Goal: Task Accomplishment & Management: Manage account settings

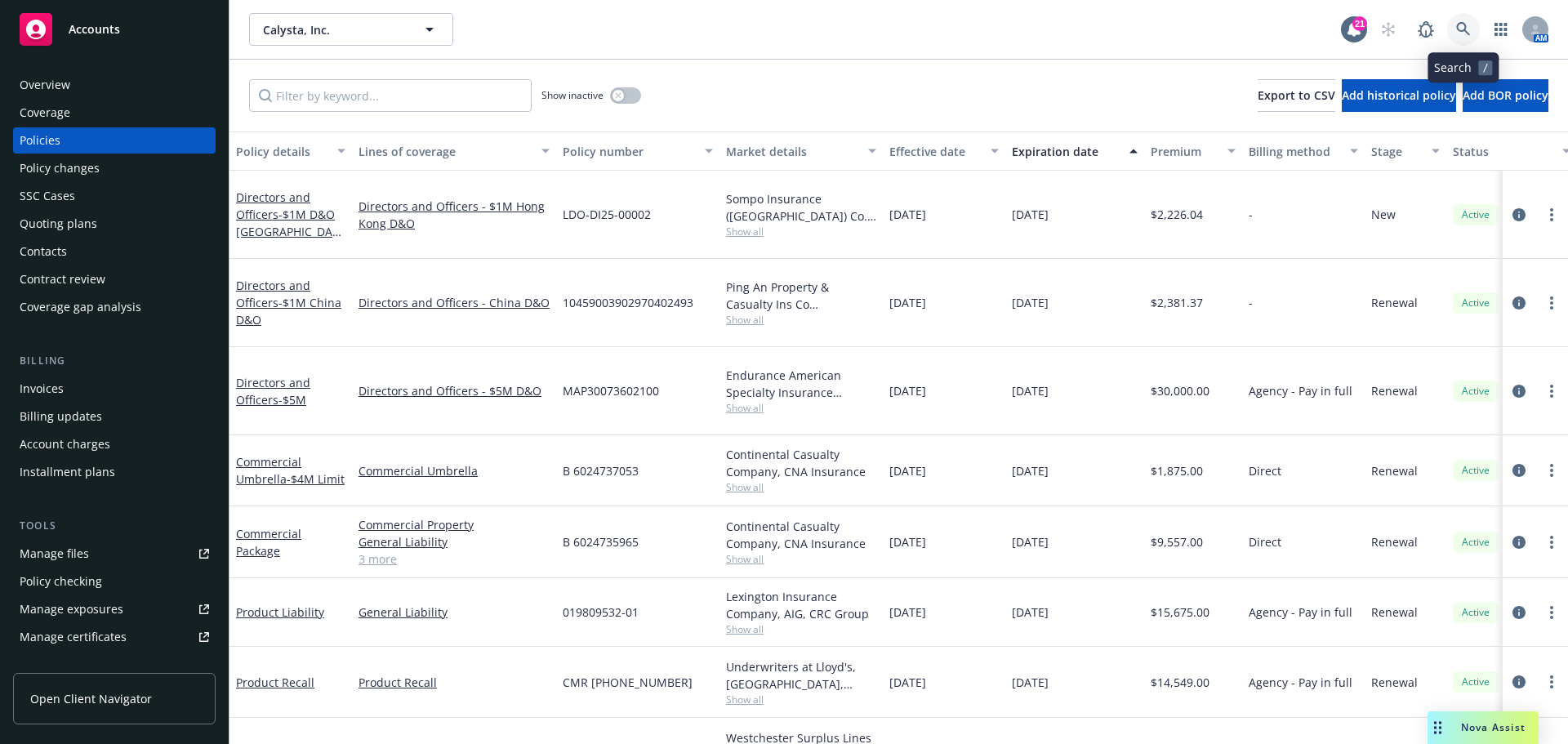
click at [1454, 28] on link at bounding box center [1463, 29] width 32 height 32
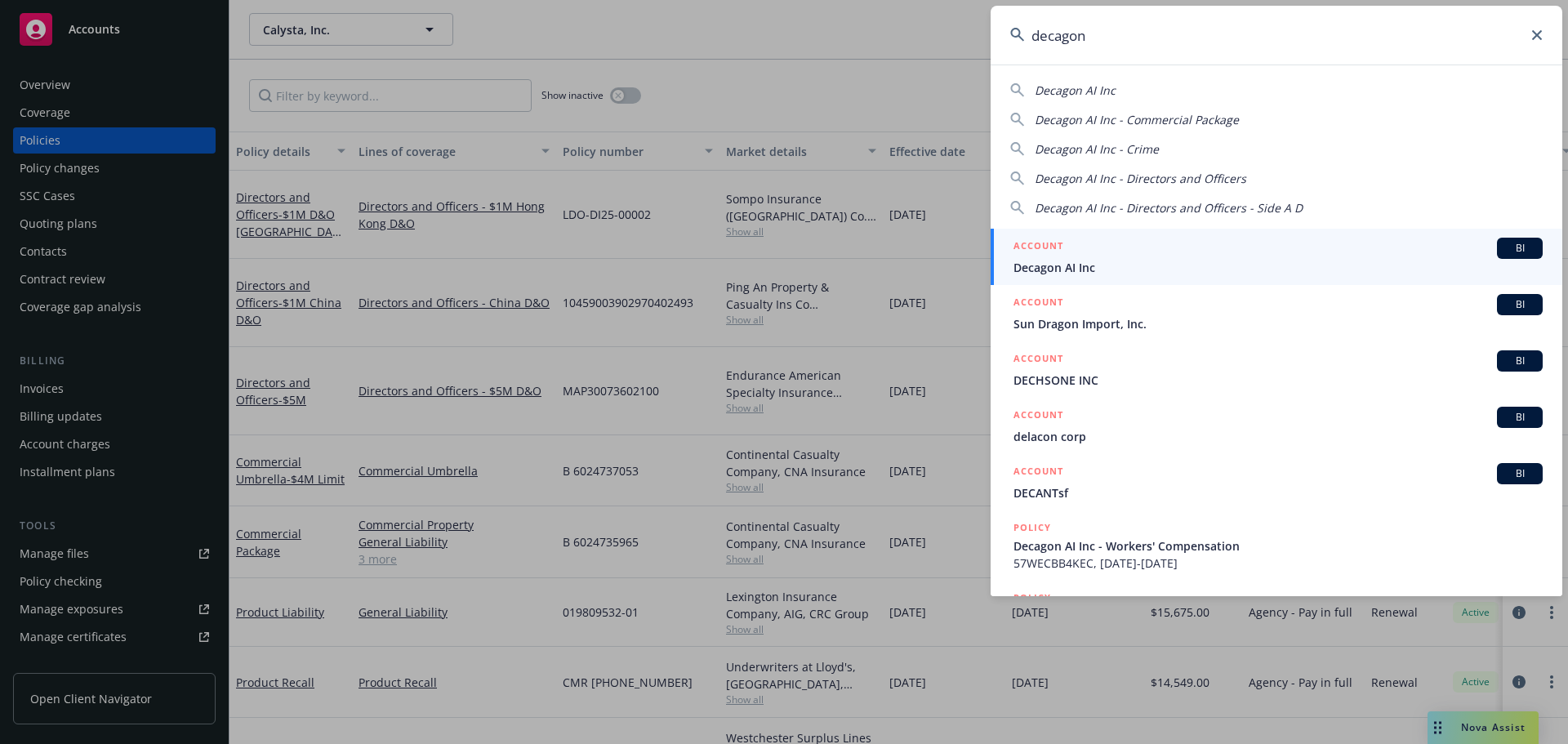
type input "decagon"
click at [1058, 238] on h5 "ACCOUNT" at bounding box center [1038, 247] width 49 height 20
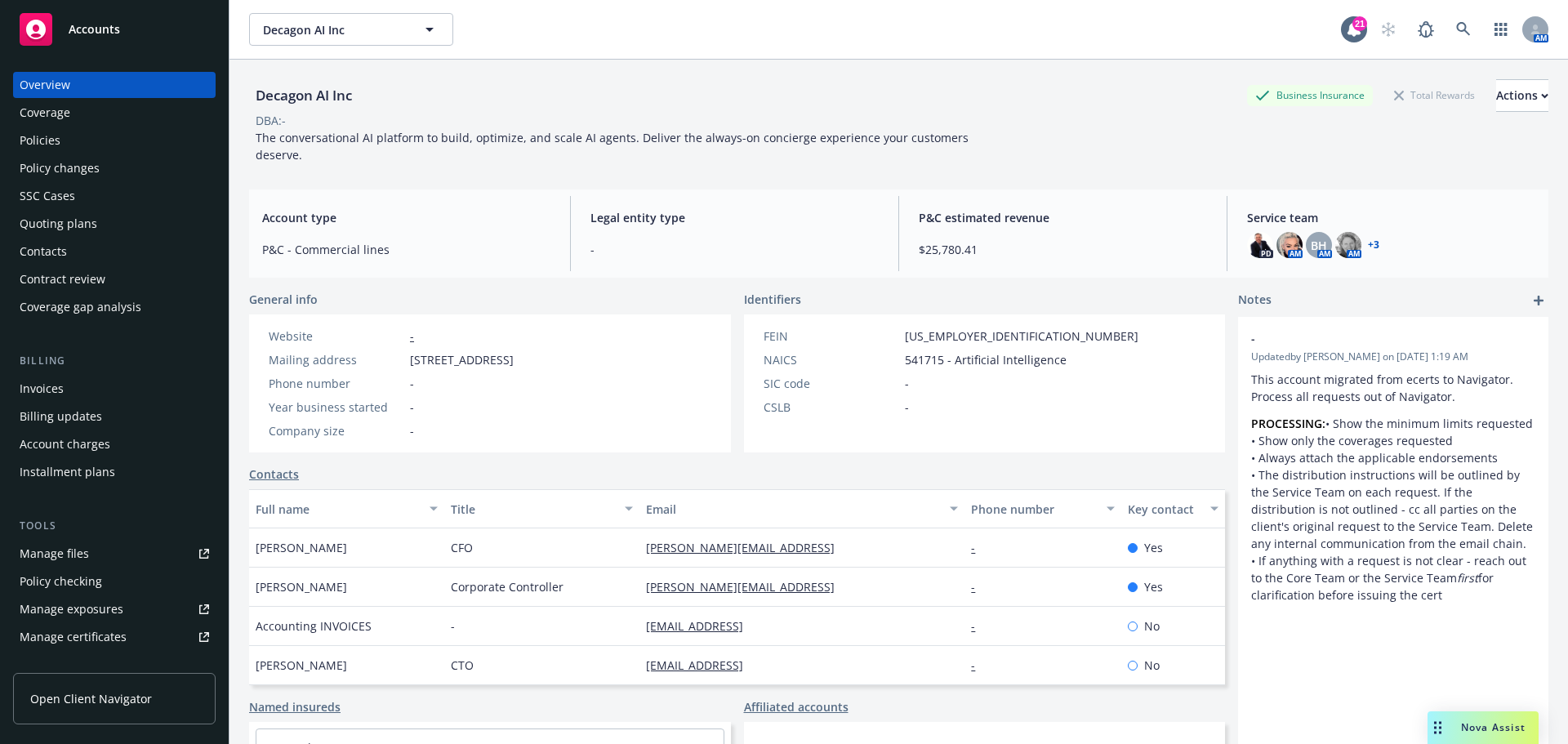
click at [134, 143] on div "Policies" at bounding box center [114, 141] width 189 height 27
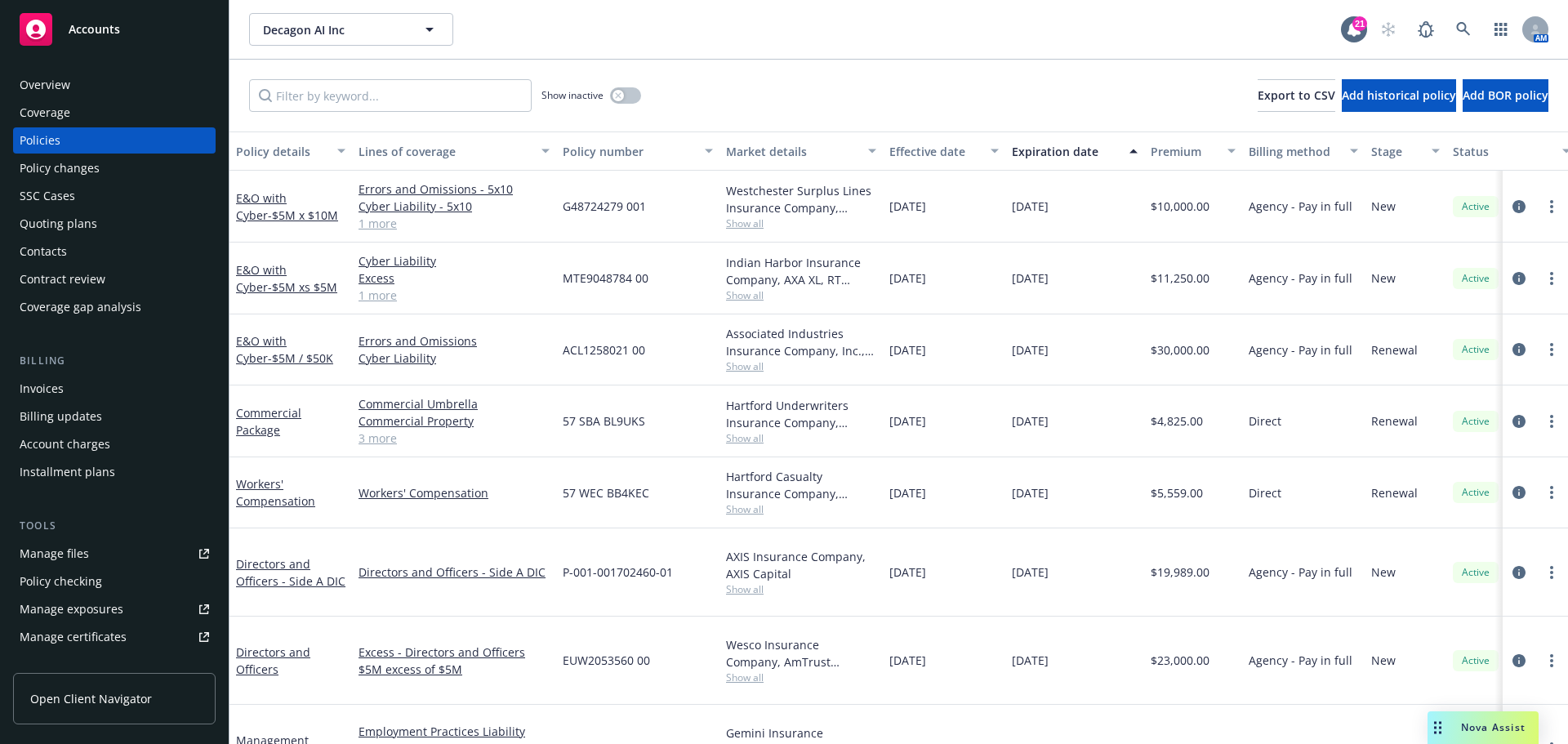
scroll to position [245, 0]
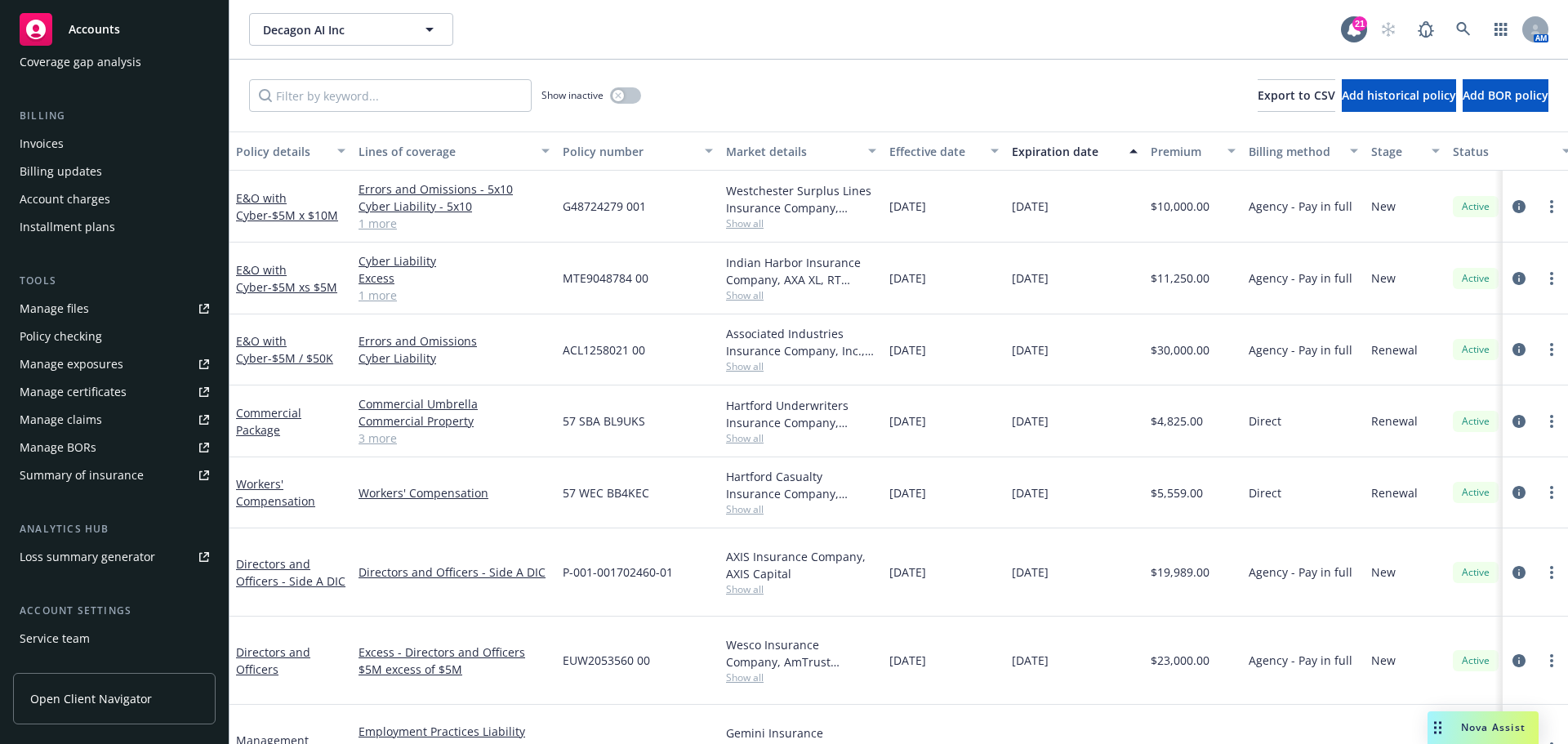
click at [111, 399] on div "Manage certificates" at bounding box center [73, 392] width 107 height 27
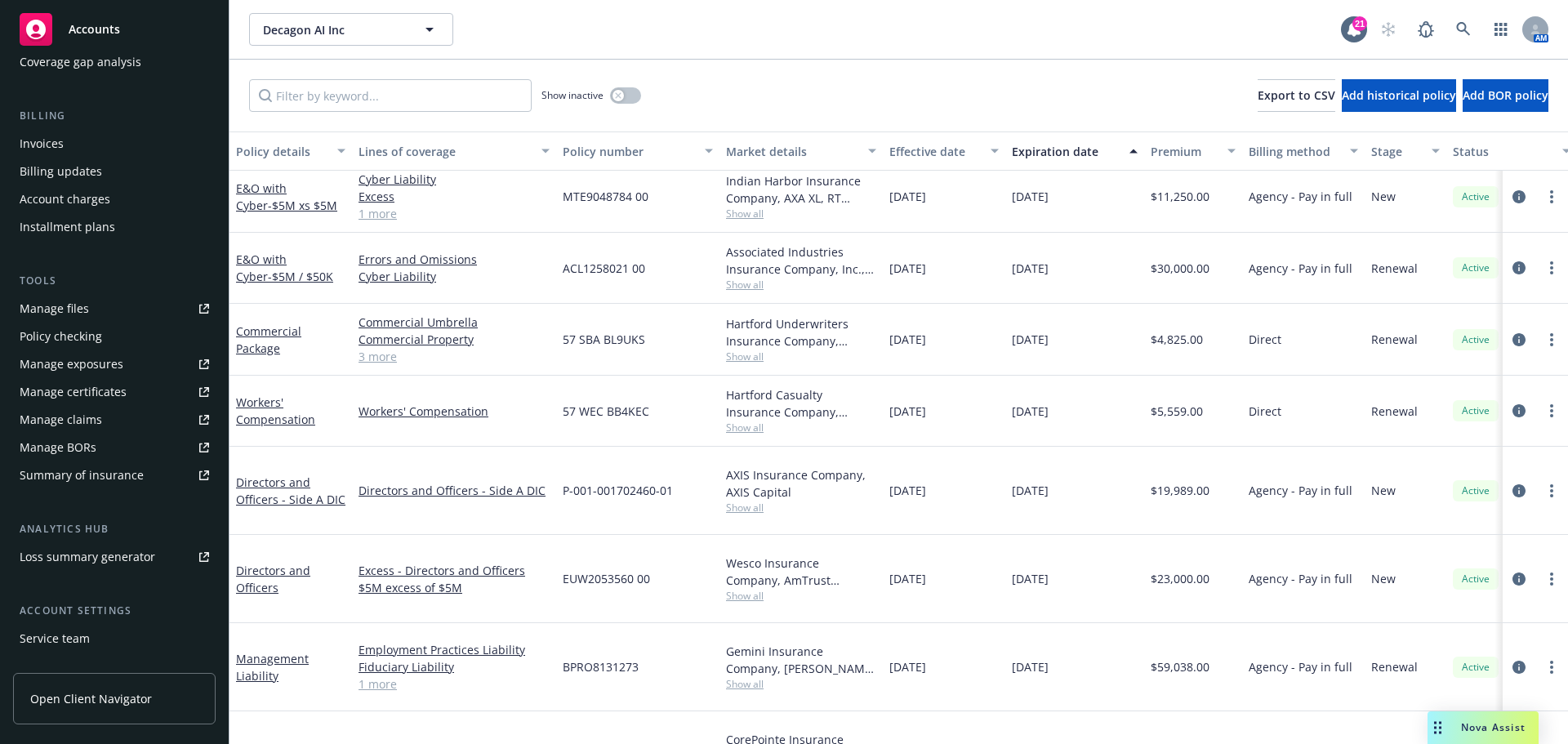
scroll to position [0, 0]
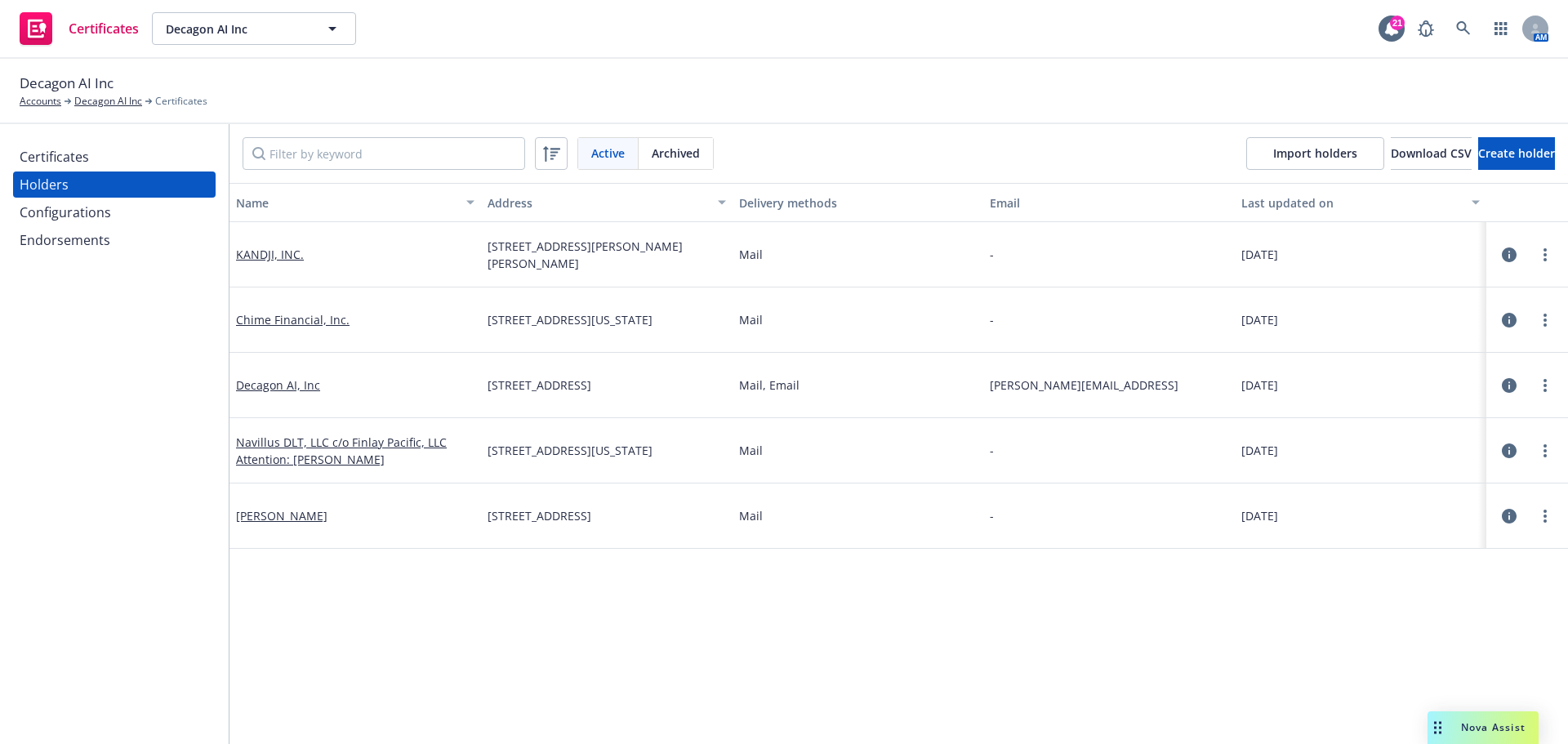
click at [130, 153] on div "Certificates" at bounding box center [114, 157] width 189 height 27
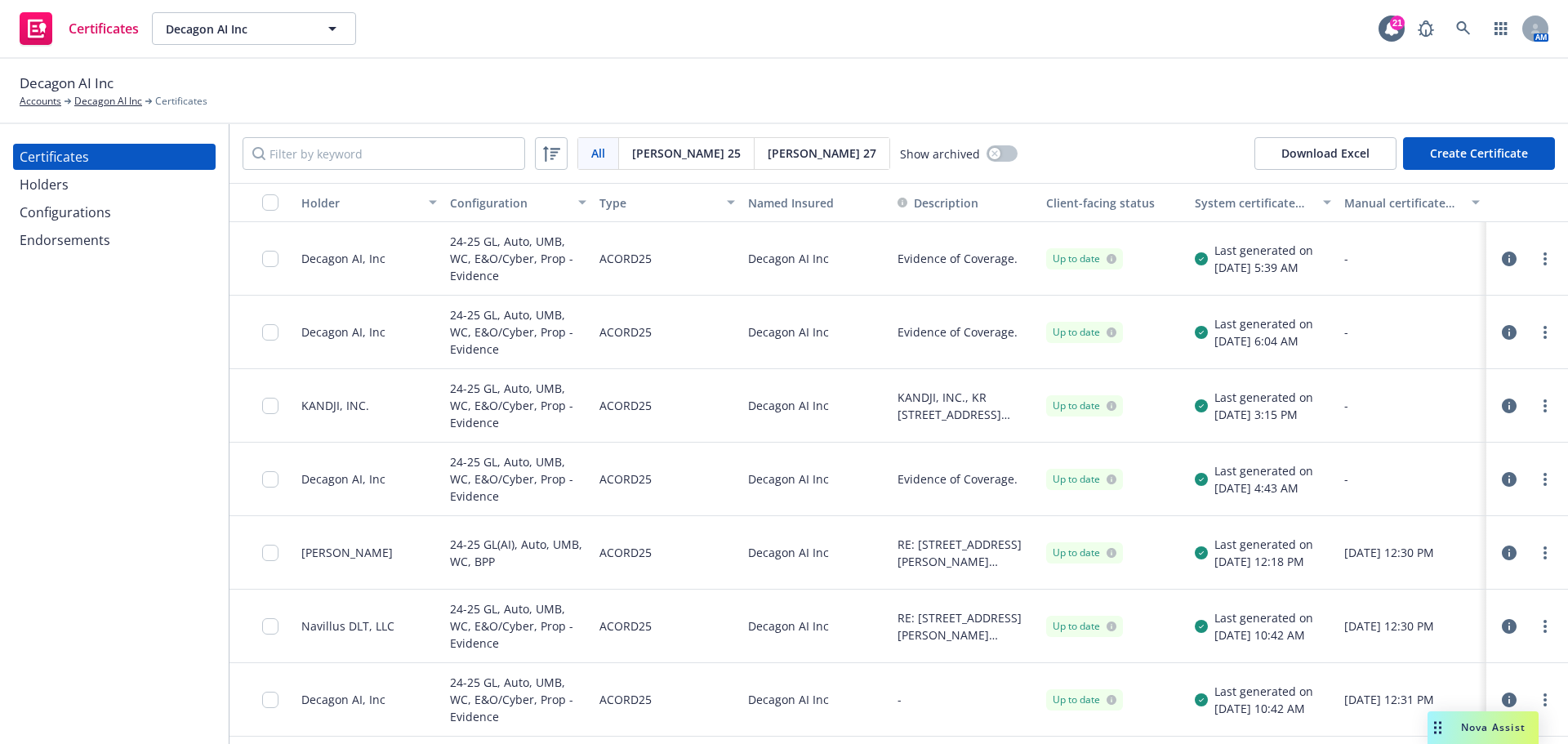
click at [1482, 153] on button "Create Certificate" at bounding box center [1479, 153] width 152 height 32
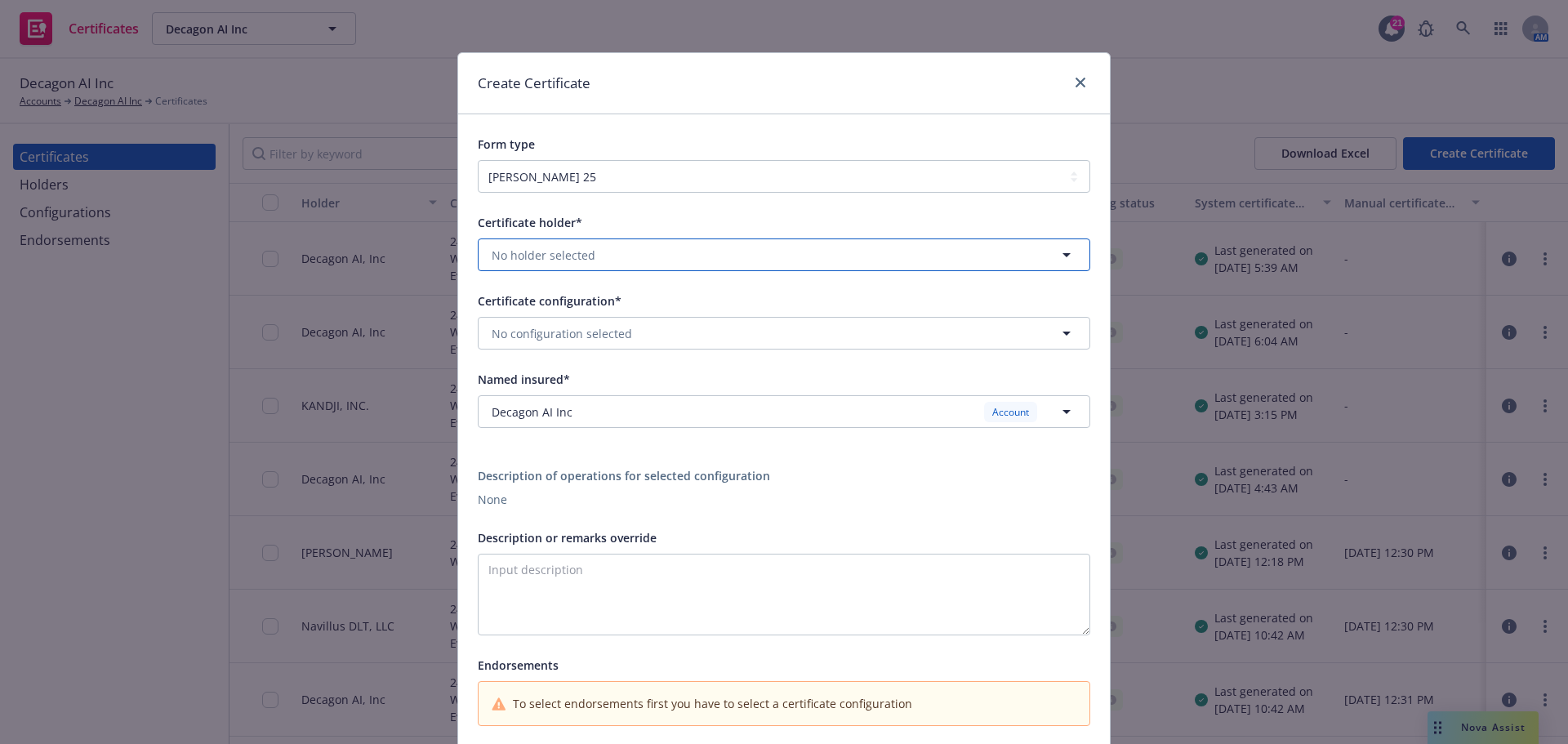
click at [763, 255] on button "No holder selected" at bounding box center [784, 255] width 613 height 32
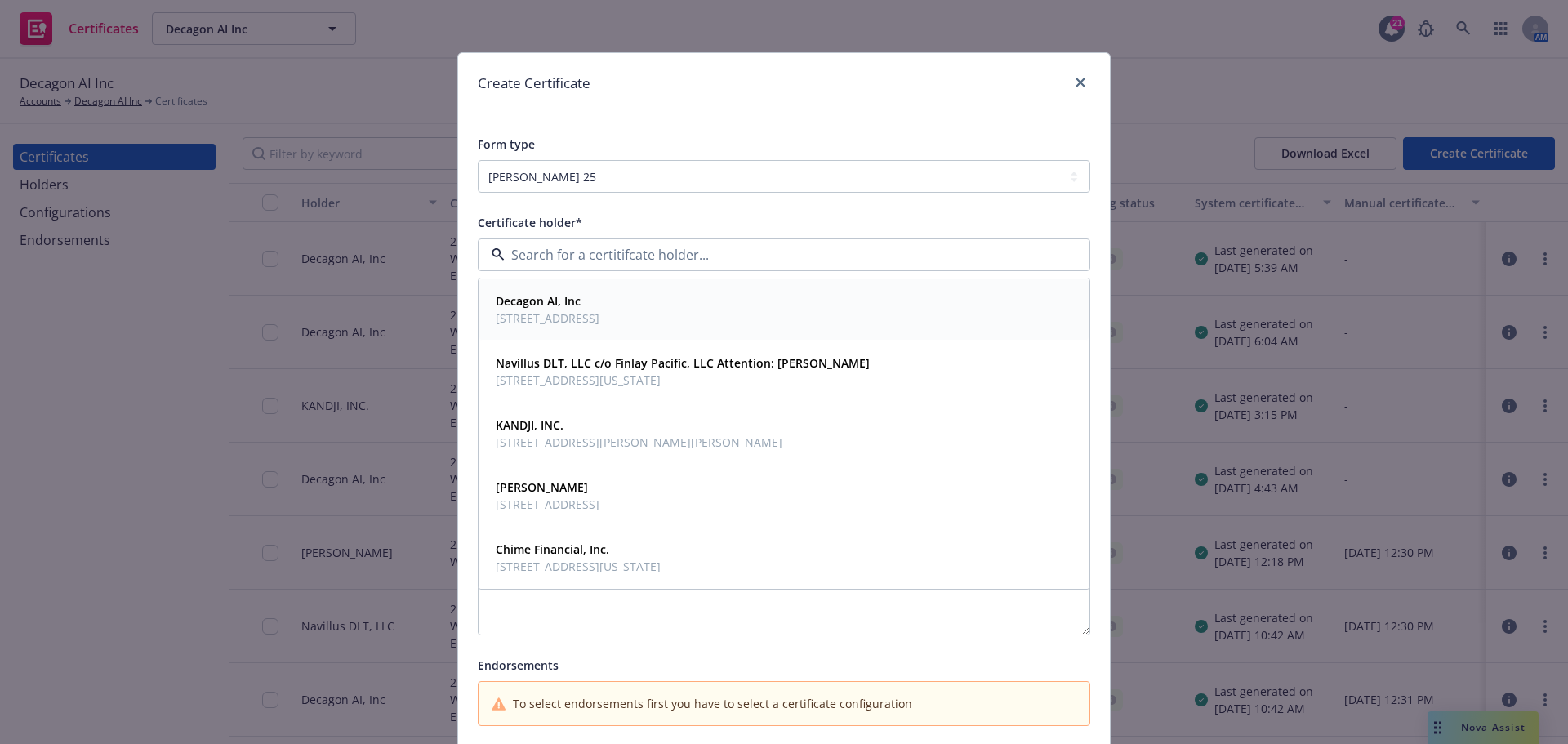
click at [599, 310] on span "Decagon AI, Inc" at bounding box center [547, 301] width 104 height 17
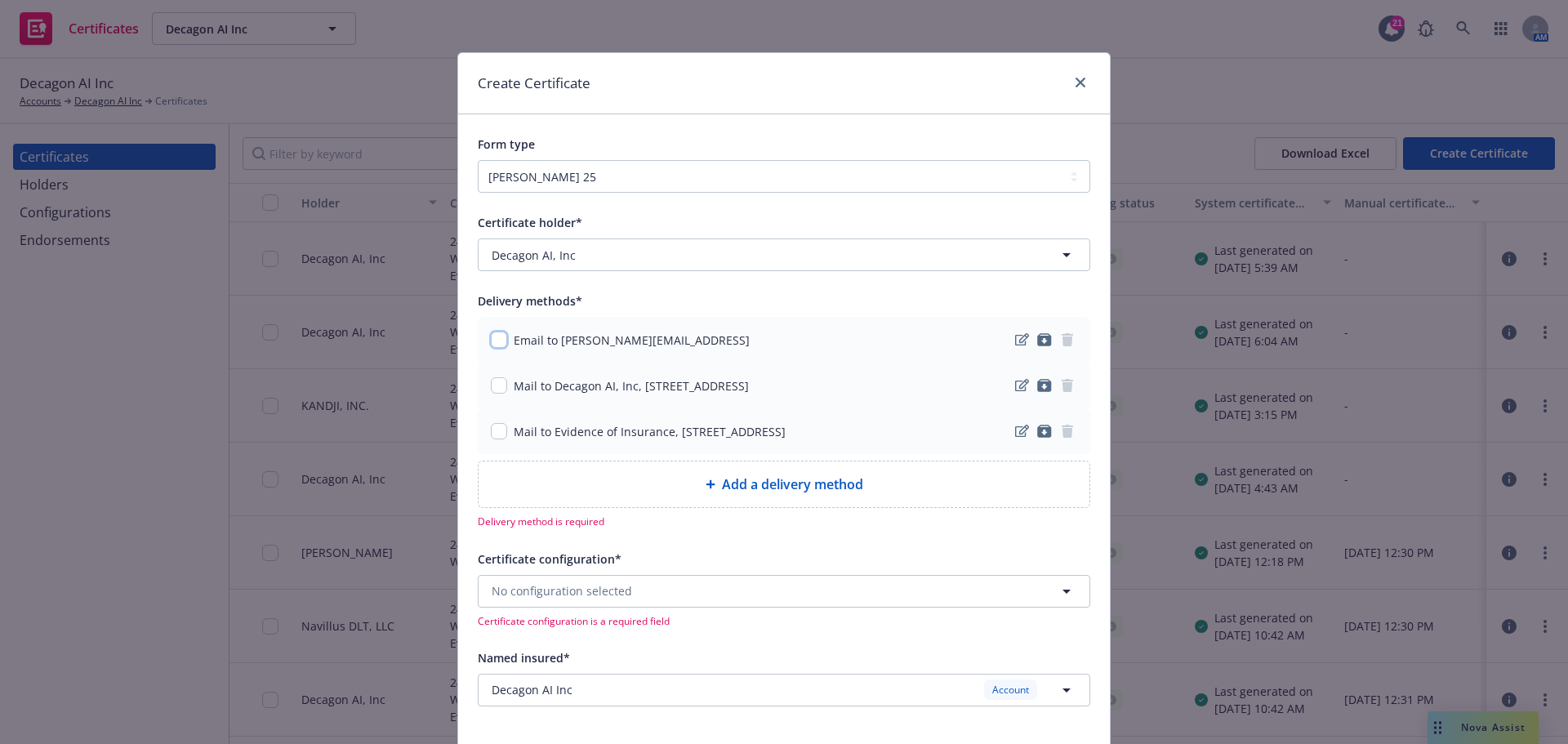
click at [493, 344] on input "checkbox" at bounding box center [499, 339] width 16 height 16
checkbox input "true"
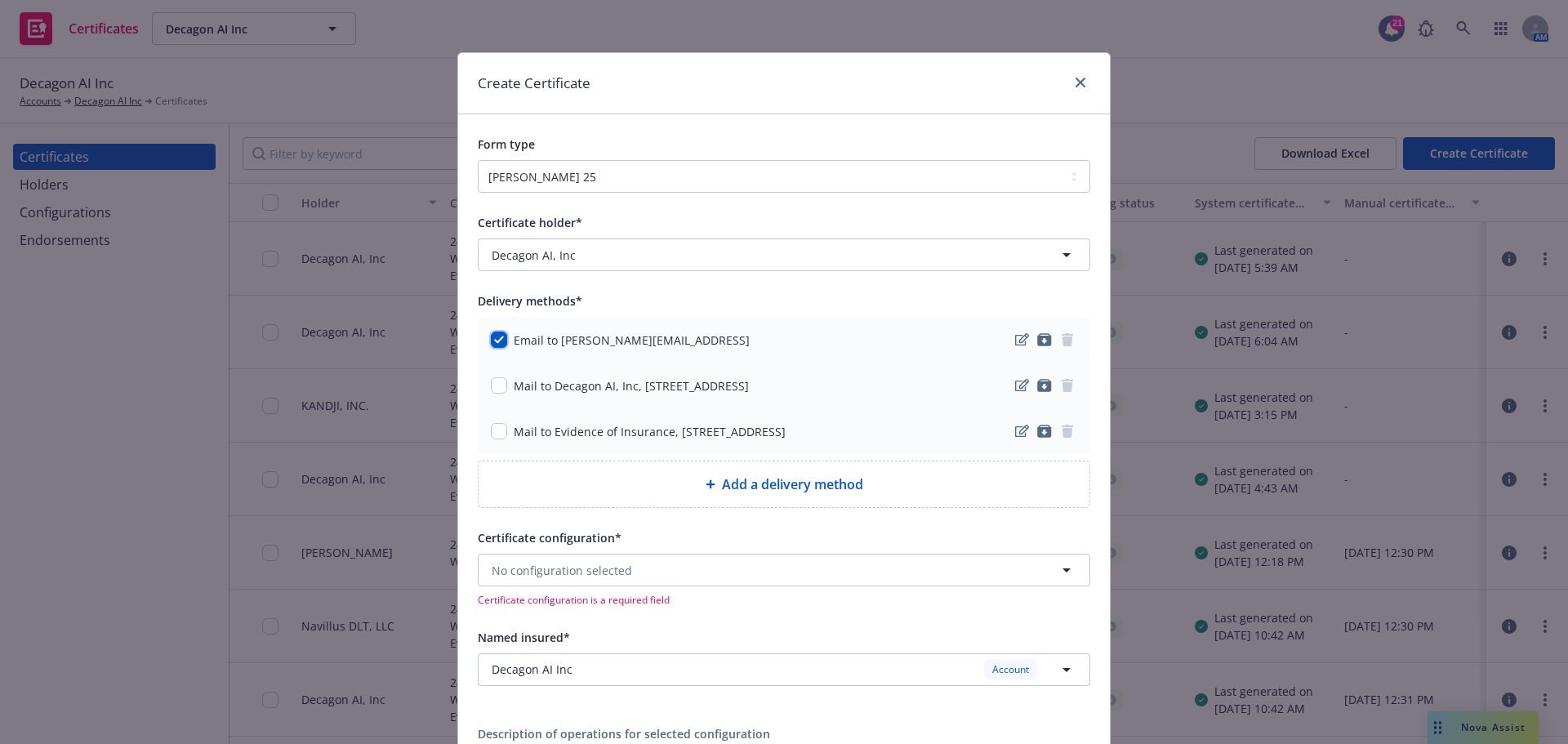
scroll to position [163, 0]
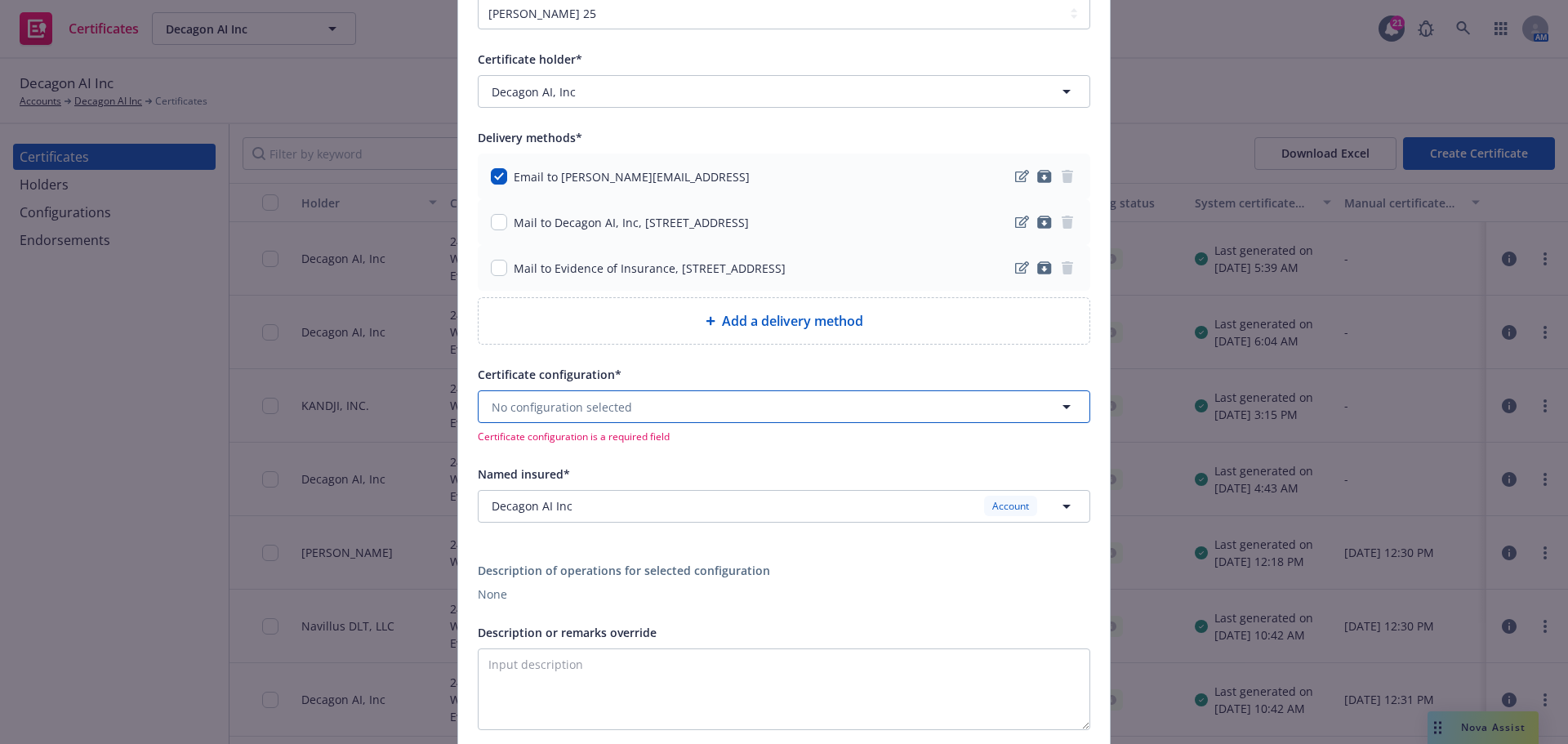
click at [658, 407] on button "No configuration selected" at bounding box center [784, 407] width 613 height 32
click at [639, 410] on button "No configuration selected" at bounding box center [784, 407] width 613 height 32
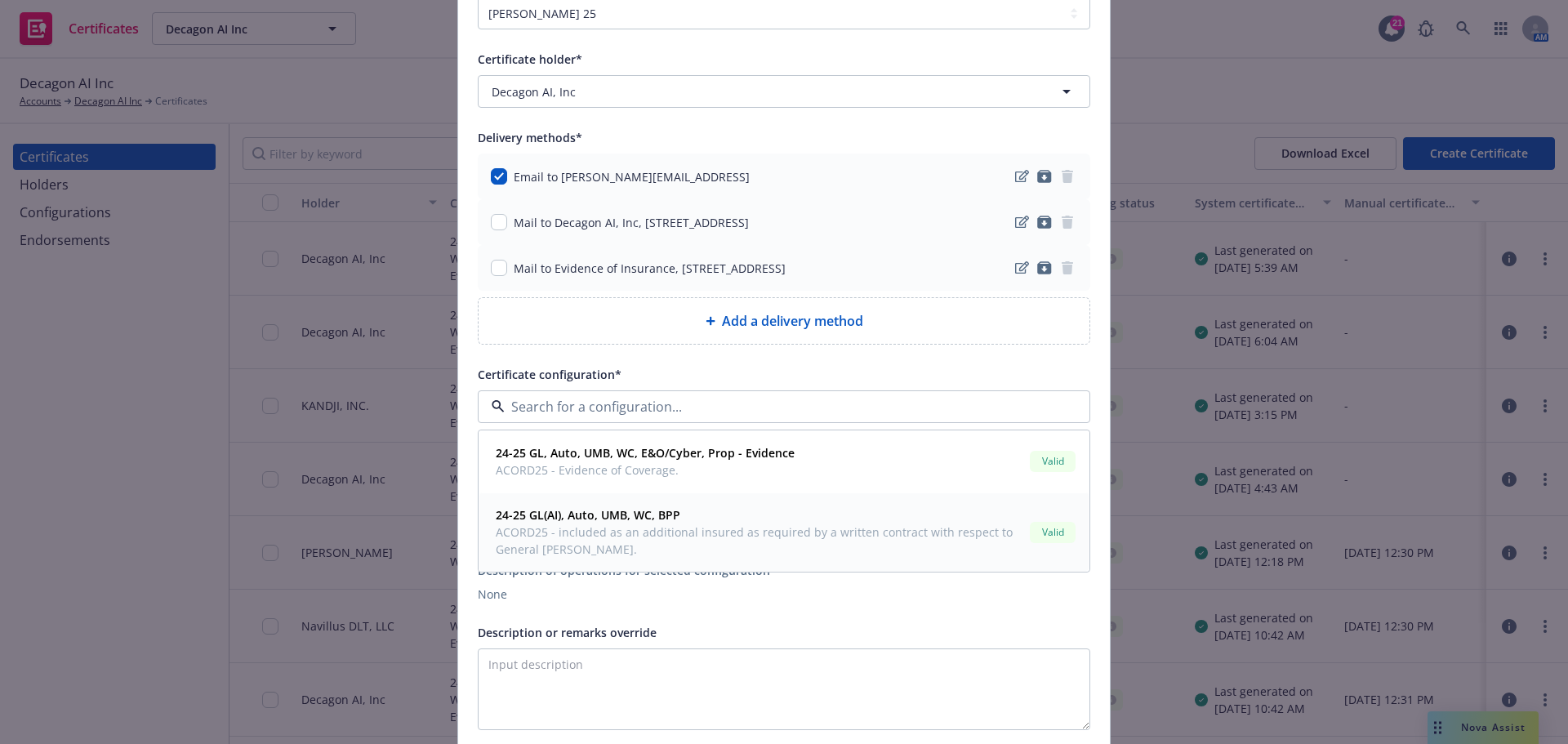
click at [654, 520] on strong "24-25 GL(AI), Auto, UMB, WC, BPP" at bounding box center [588, 515] width 184 height 15
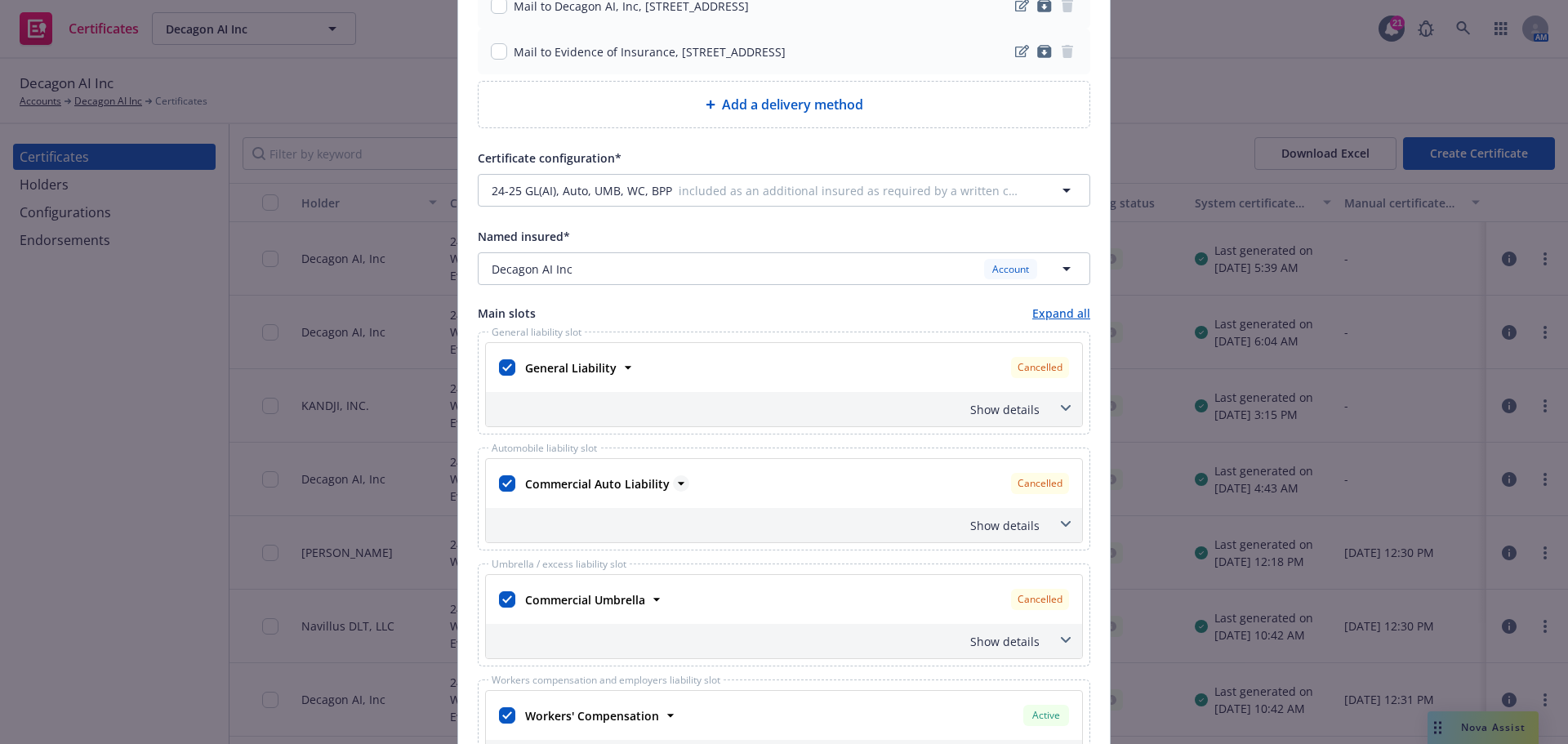
scroll to position [409, 0]
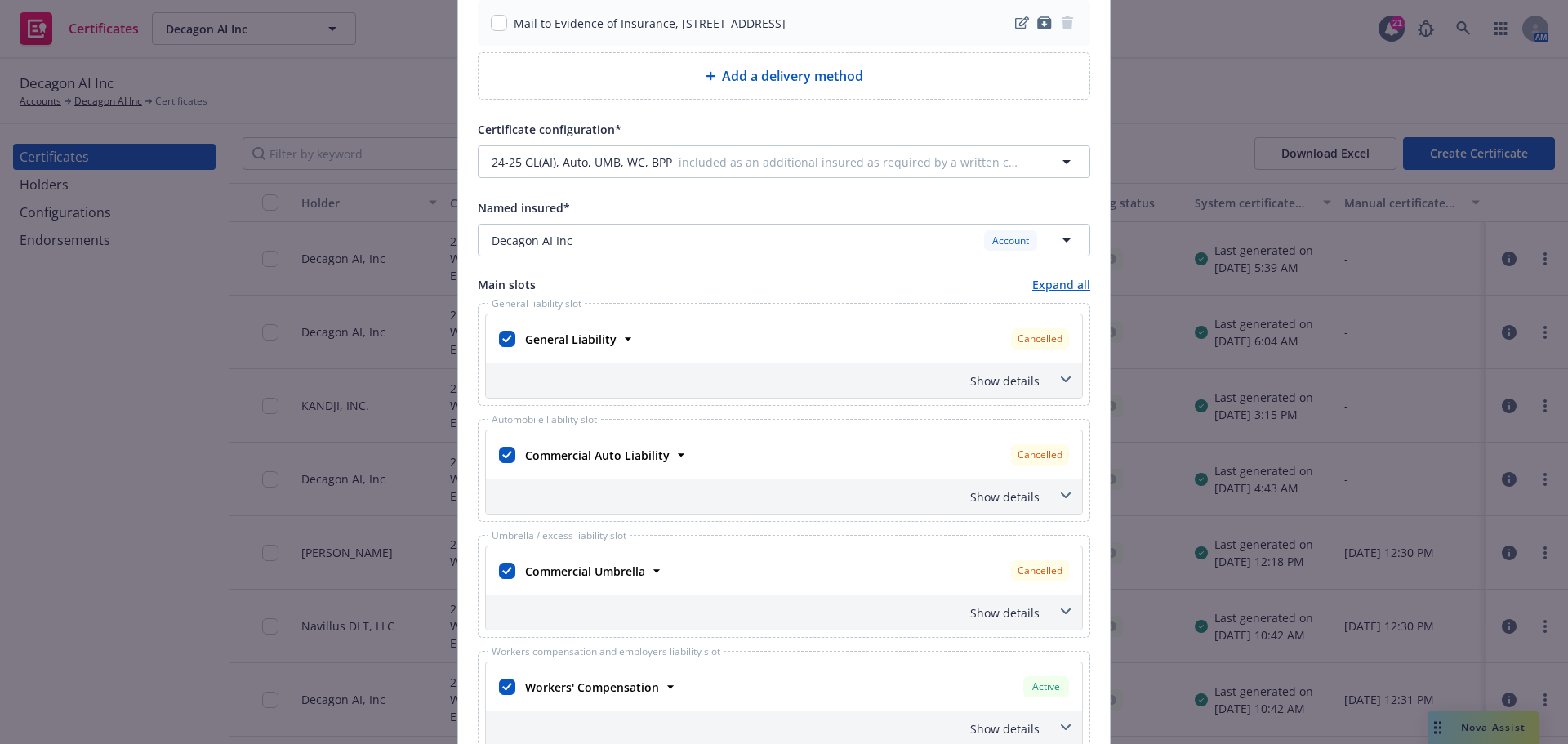
click at [519, 449] on div "Commercial Auto Liability" at bounding box center [595, 455] width 154 height 24
click at [507, 451] on input "checkbox" at bounding box center [506, 454] width 16 height 16
checkbox input "false"
click at [501, 588] on div "Commercial Umbrella Cancelled Policy number 57 SBA BJ5WJS Premium $979.00 Effec…" at bounding box center [784, 571] width 596 height 49
click at [501, 575] on input "checkbox" at bounding box center [506, 570] width 16 height 16
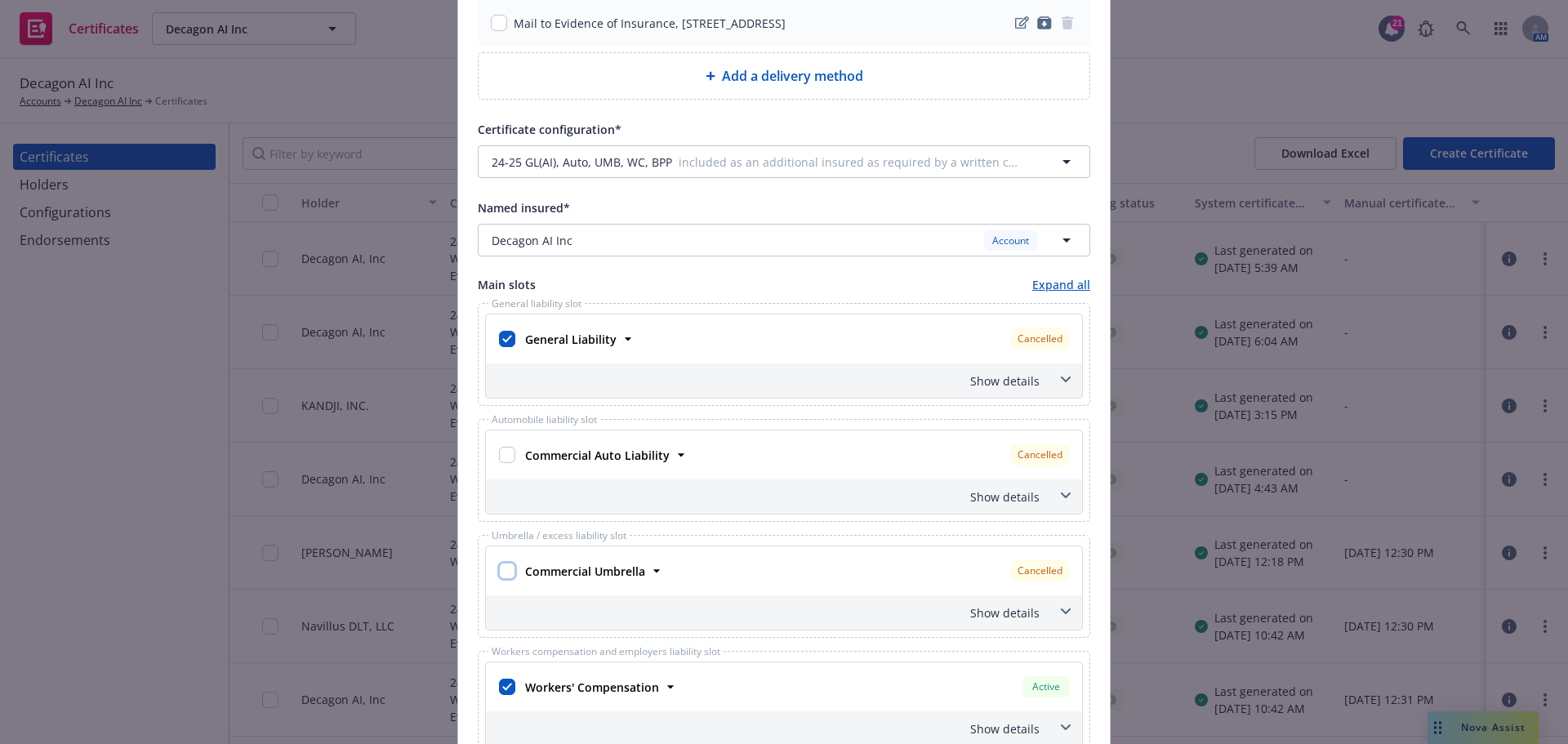
checkbox input "false"
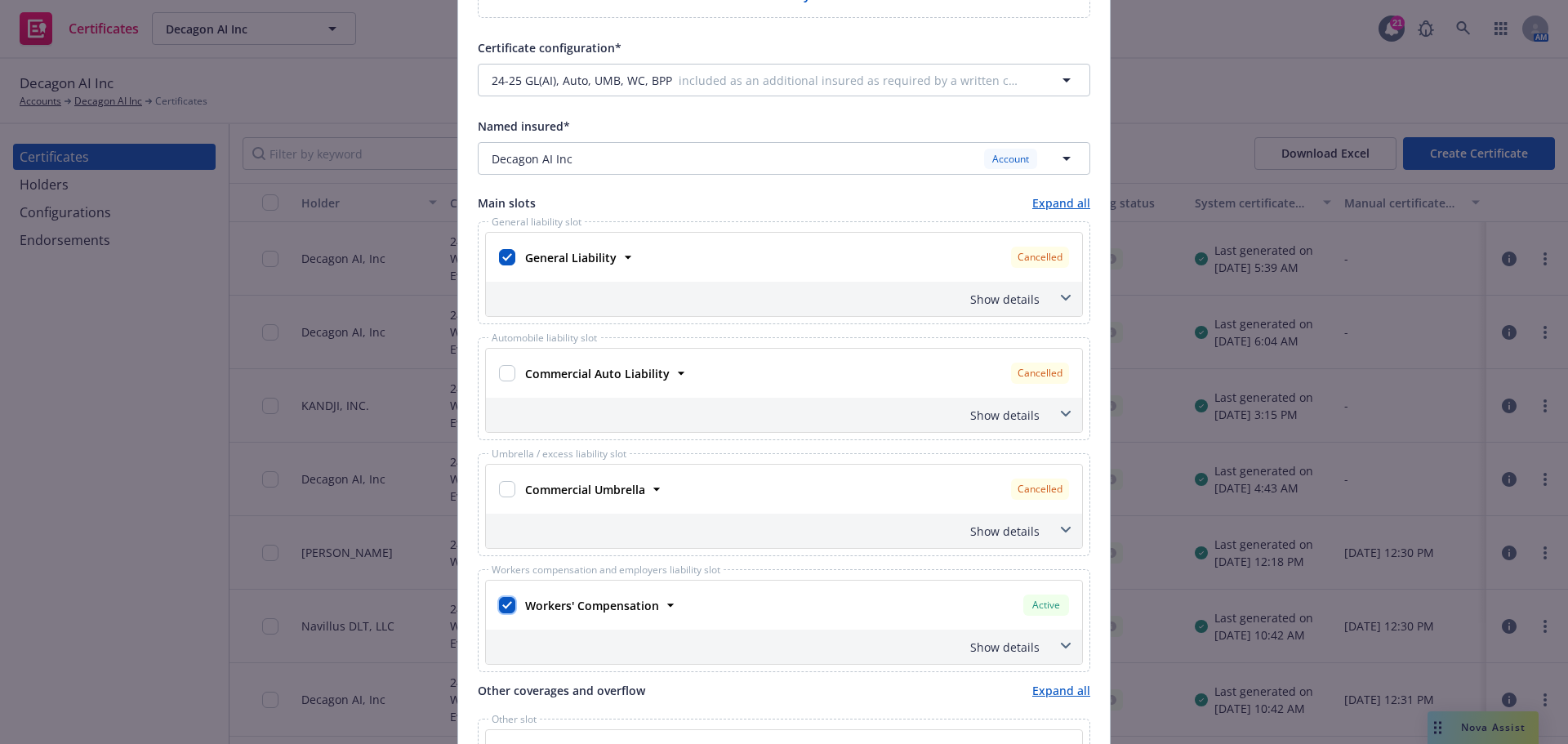
click at [499, 602] on input "checkbox" at bounding box center [506, 604] width 16 height 16
checkbox input "false"
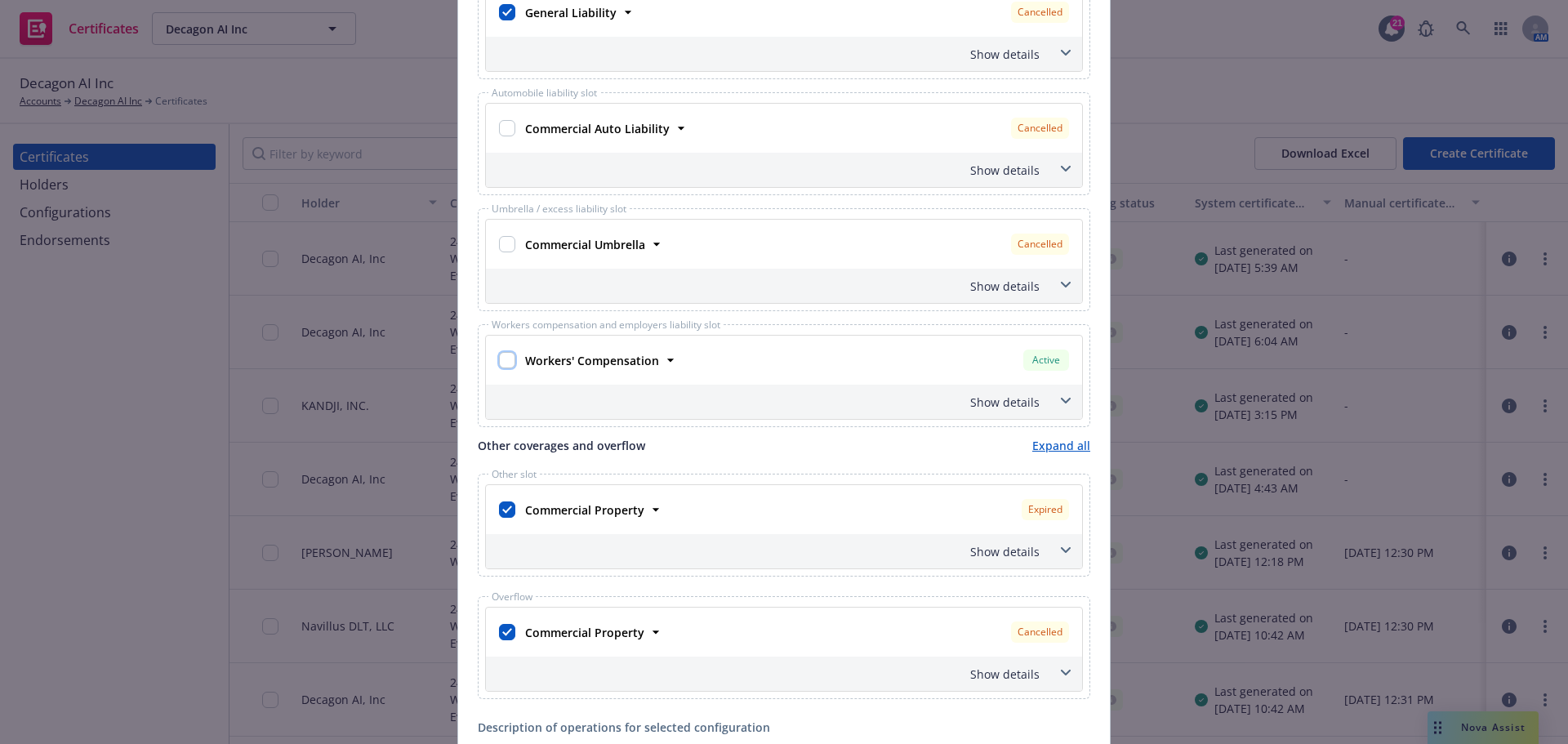
scroll to position [899, 0]
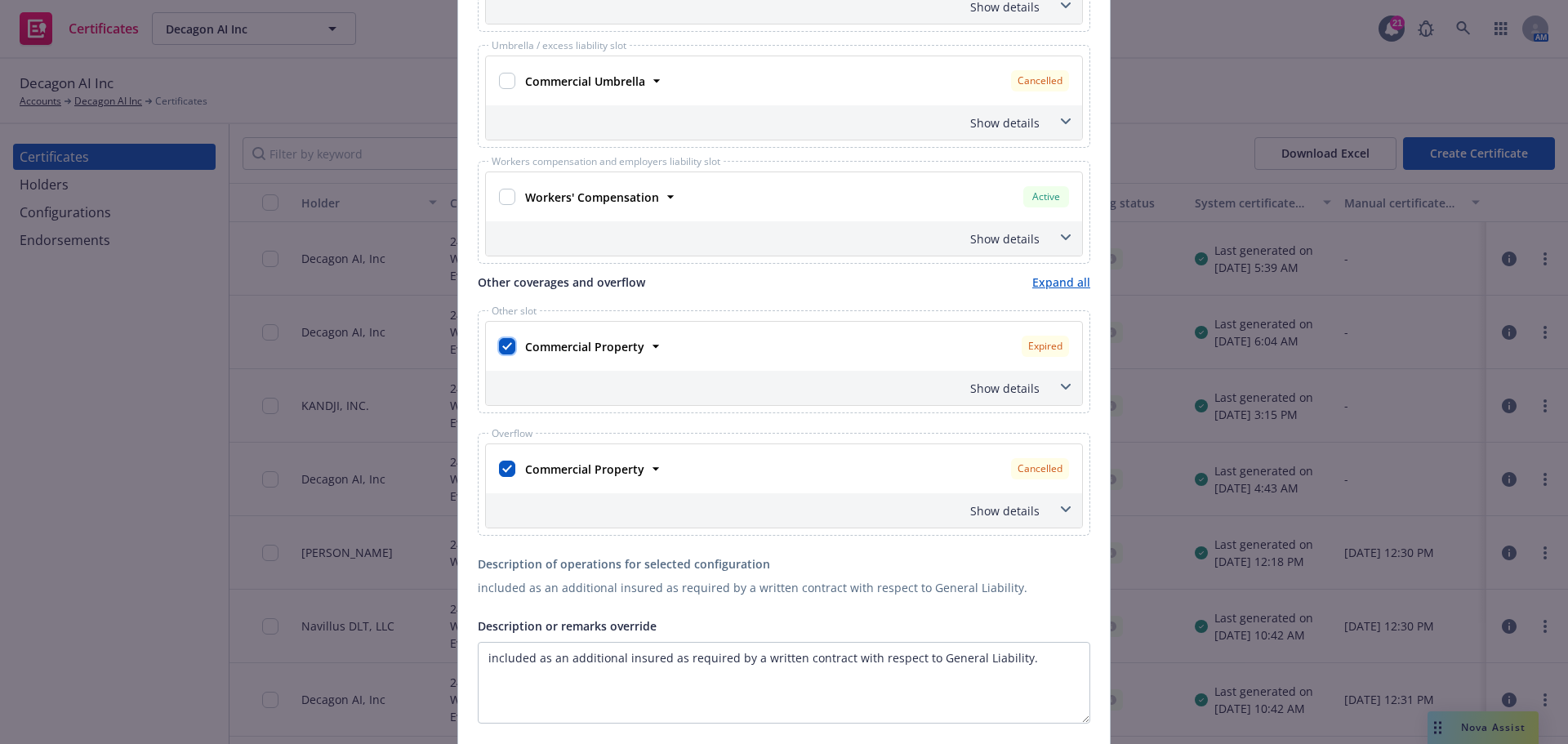
click at [501, 350] on input "checkbox" at bounding box center [506, 346] width 16 height 16
checkbox input "false"
click at [501, 470] on input "checkbox" at bounding box center [506, 468] width 16 height 16
checkbox input "false"
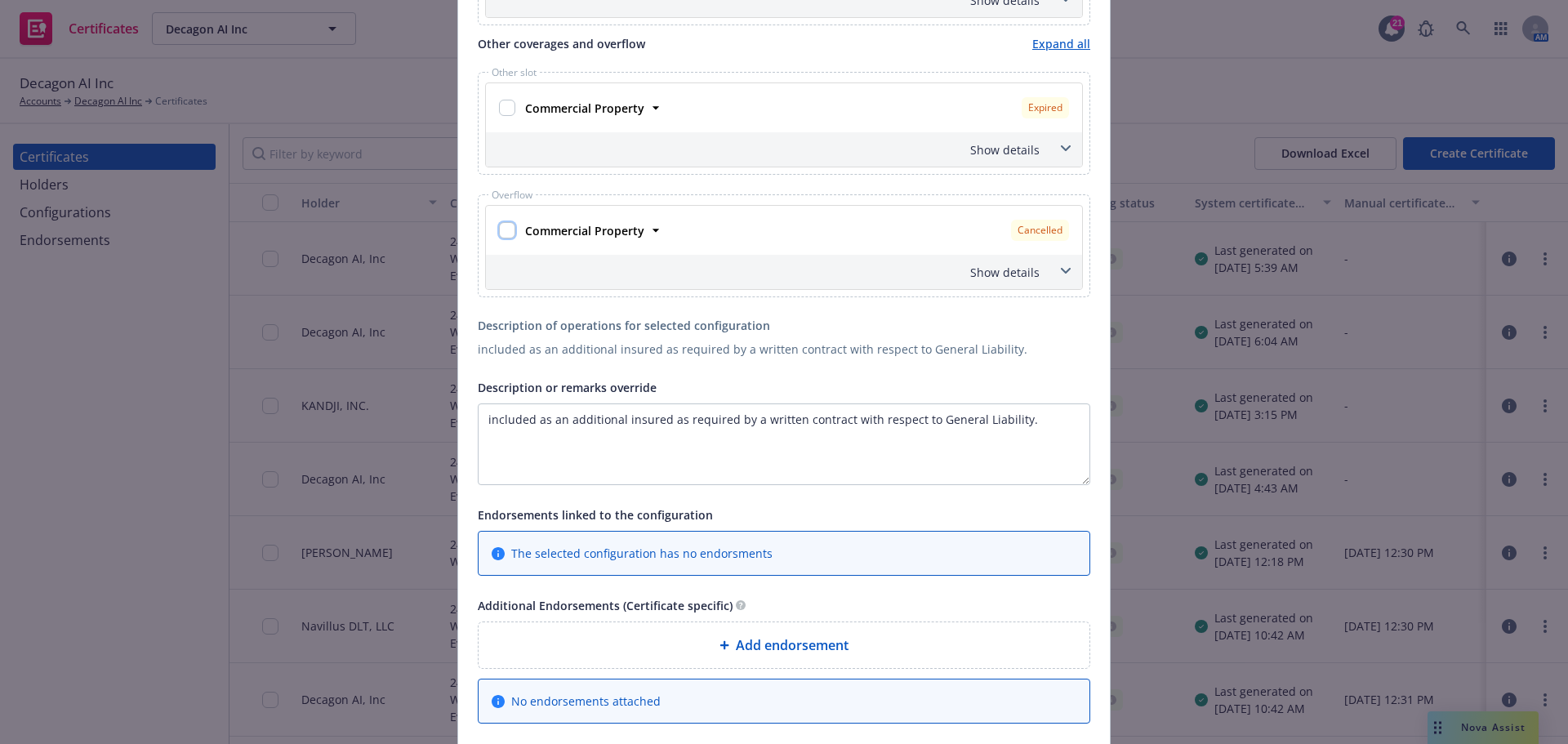
scroll to position [1144, 0]
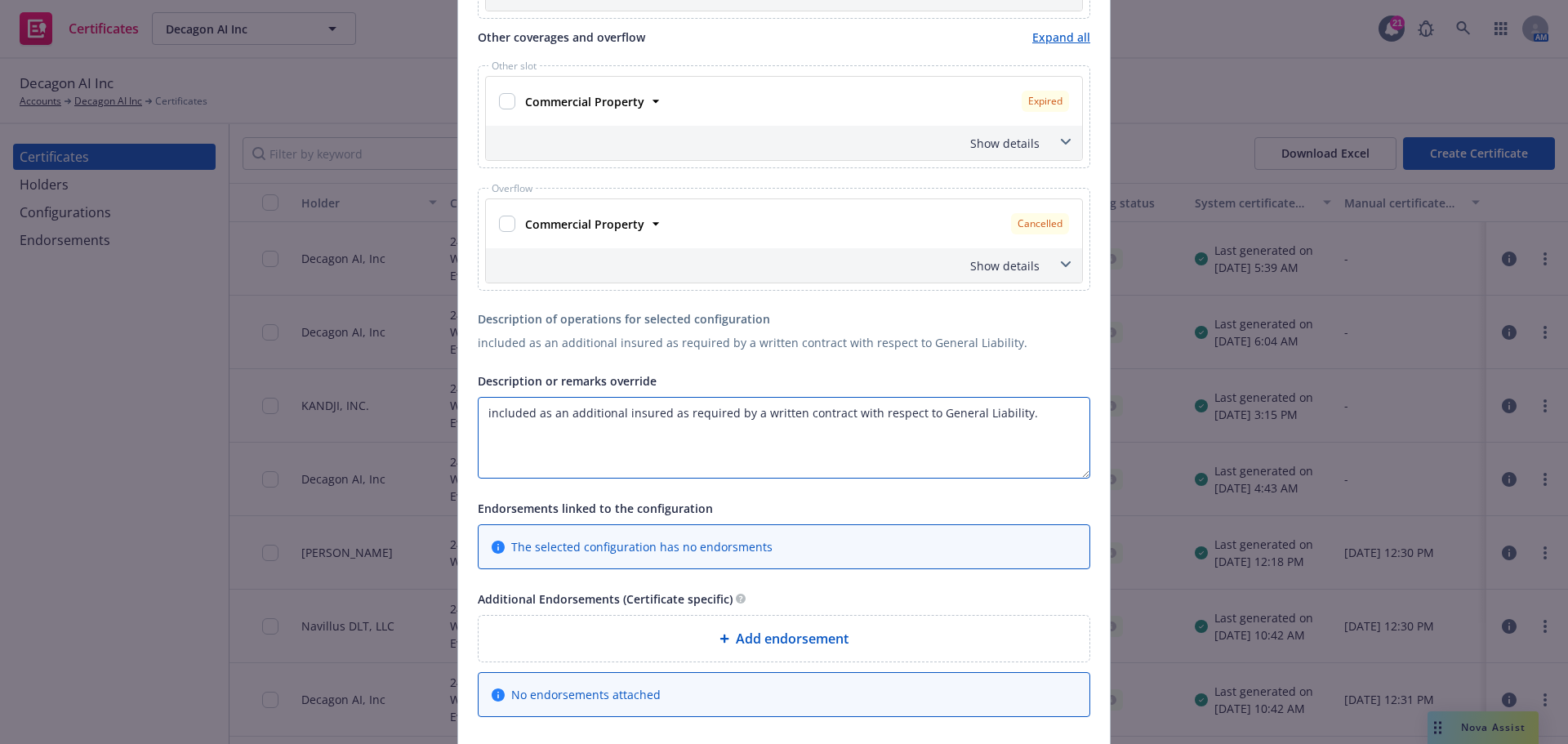
drag, startPoint x: 1028, startPoint y: 409, endPoint x: 374, endPoint y: 386, distance: 654.4
click at [374, 385] on div "Create Certificate Form type [PERSON_NAME] 25 [PERSON_NAME] 27 [PERSON_NAME] 28…" at bounding box center [784, 372] width 1568 height 744
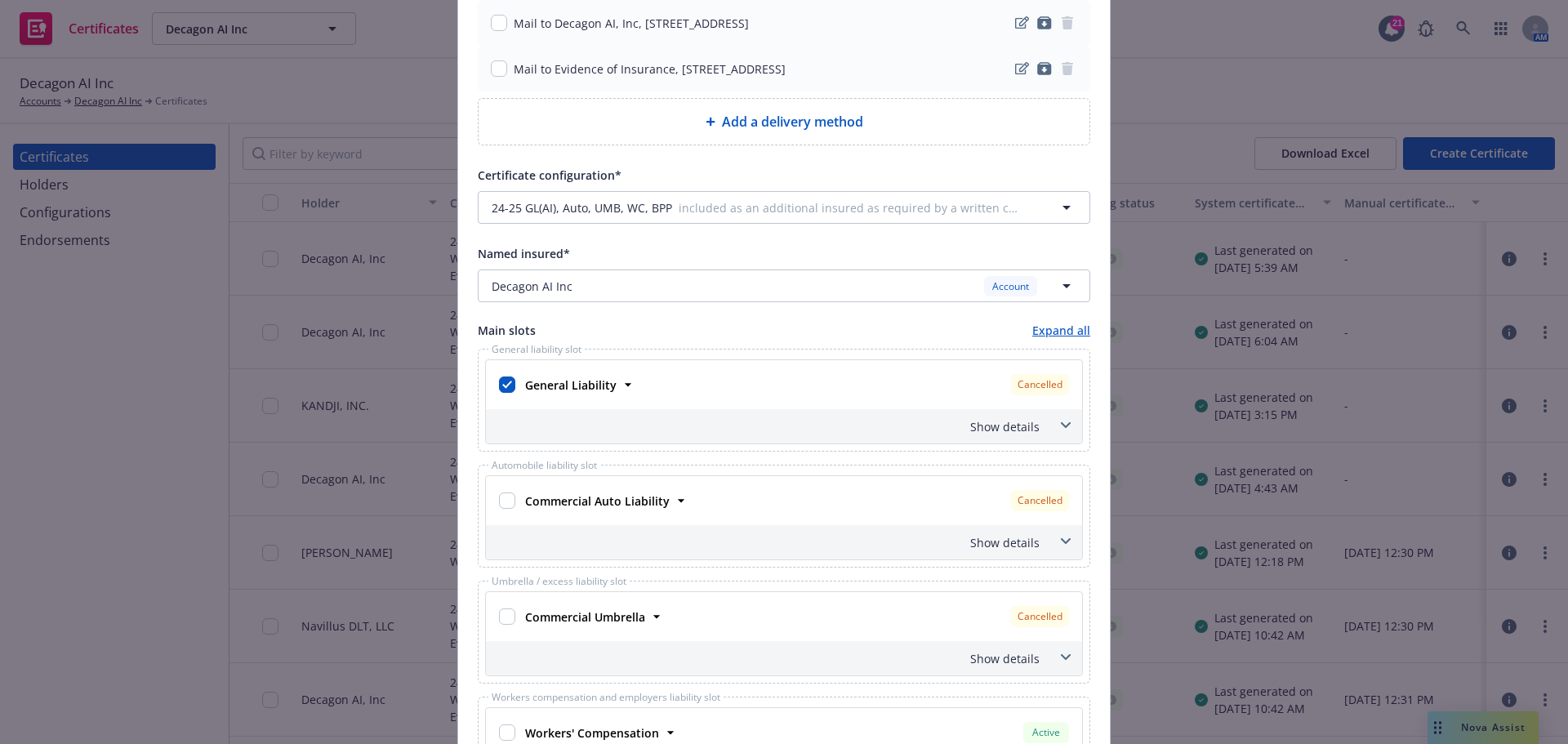
scroll to position [327, 0]
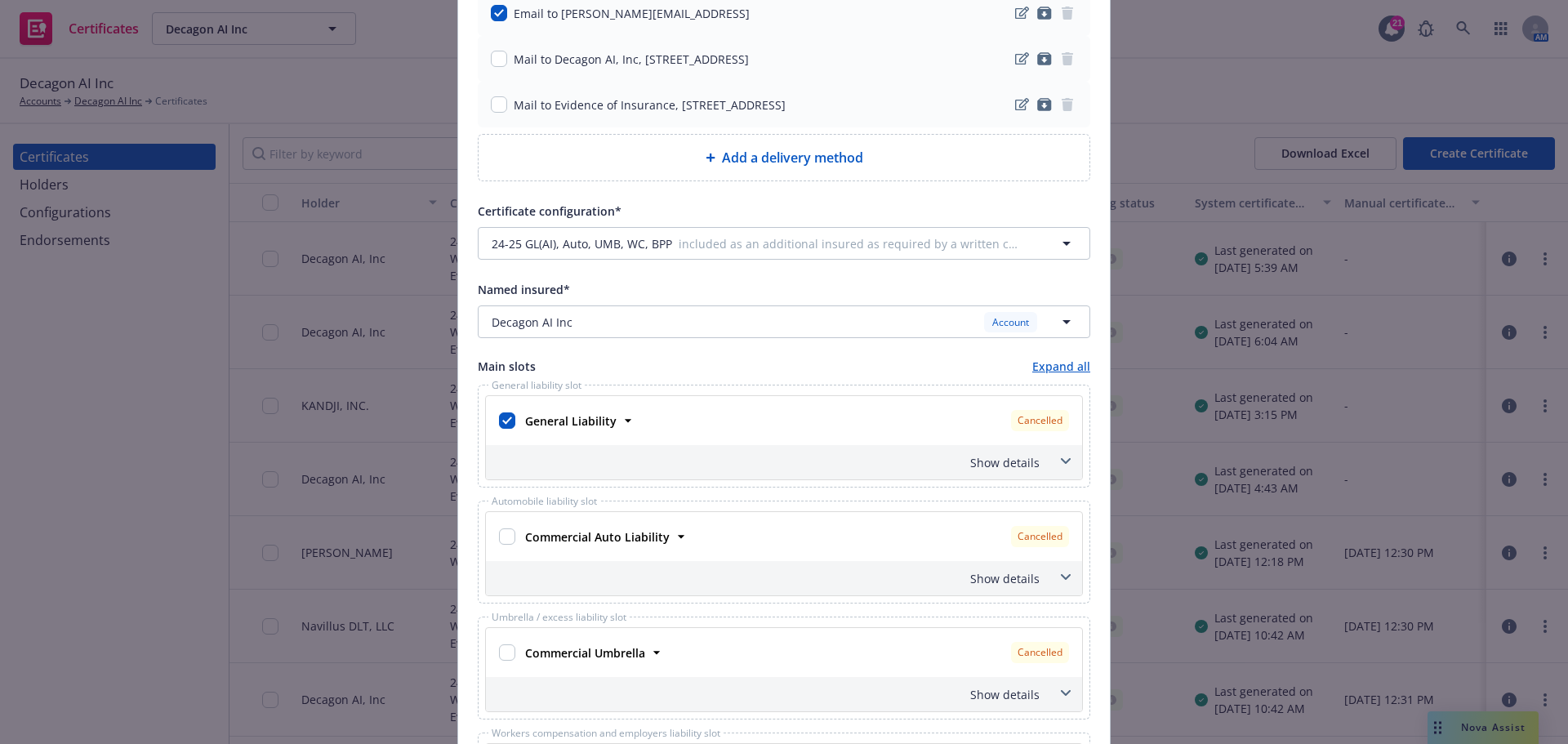
type textarea "Evidence of Coverage"
click at [1054, 463] on span at bounding box center [1066, 462] width 27 height 27
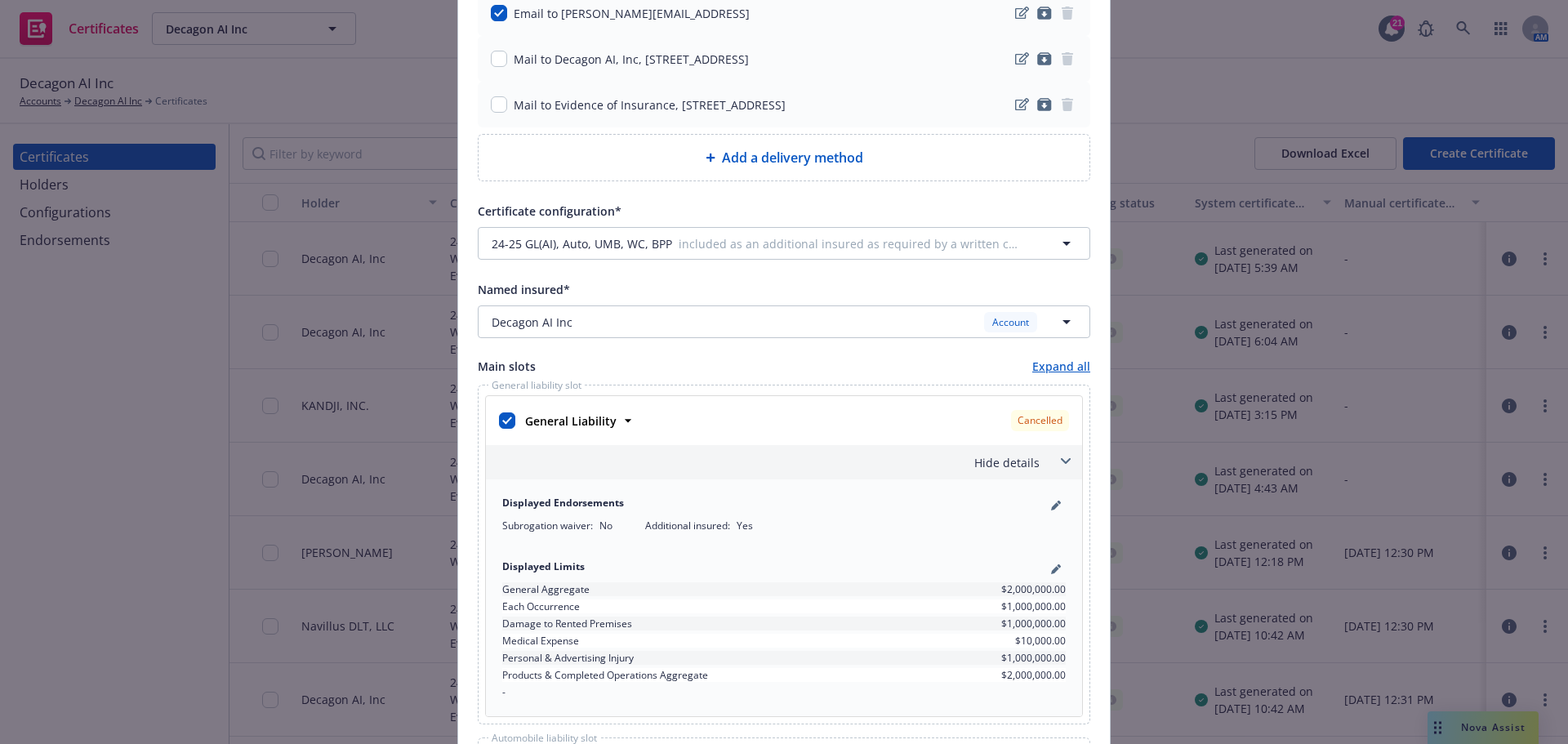
click at [1054, 463] on span at bounding box center [1066, 462] width 27 height 27
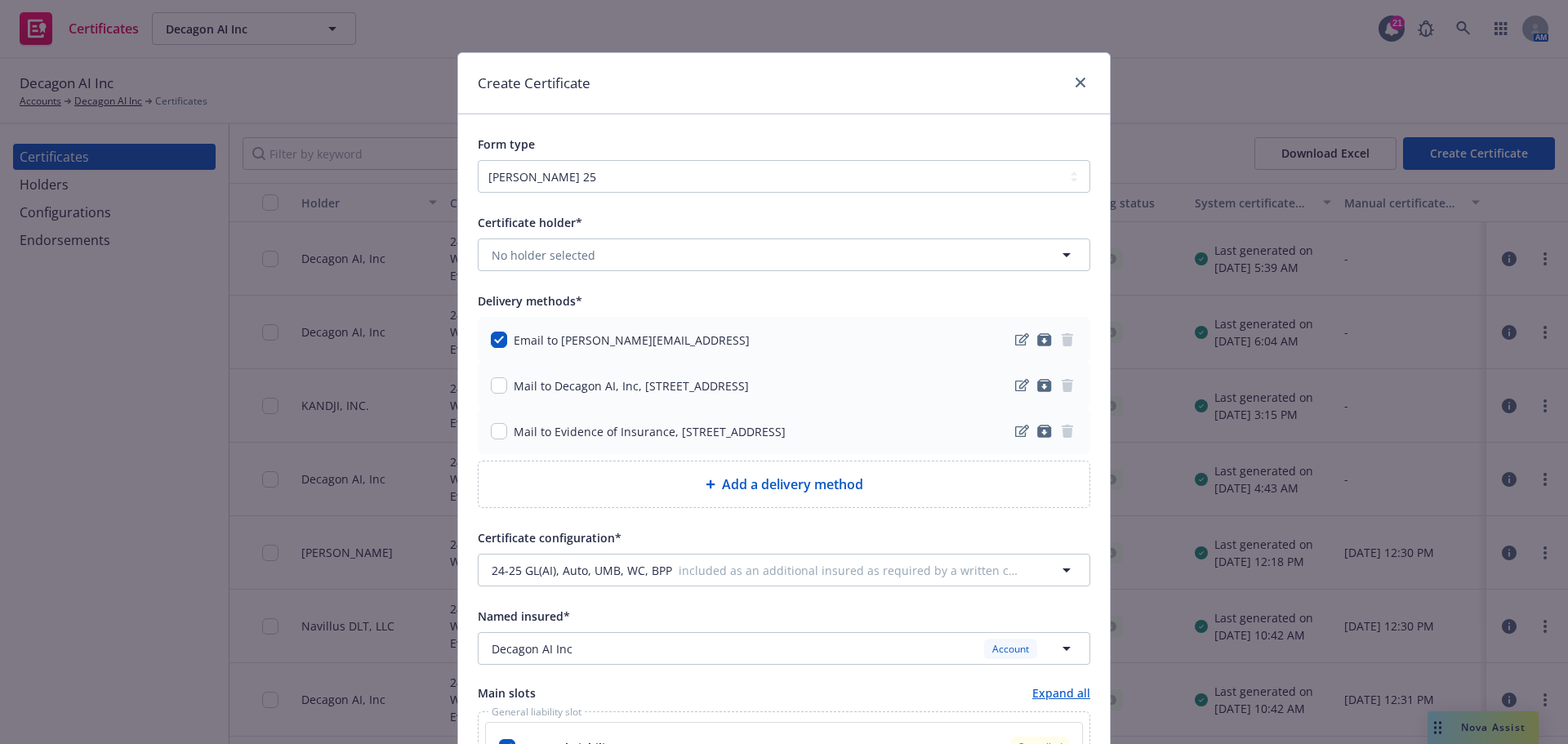
scroll to position [245, 0]
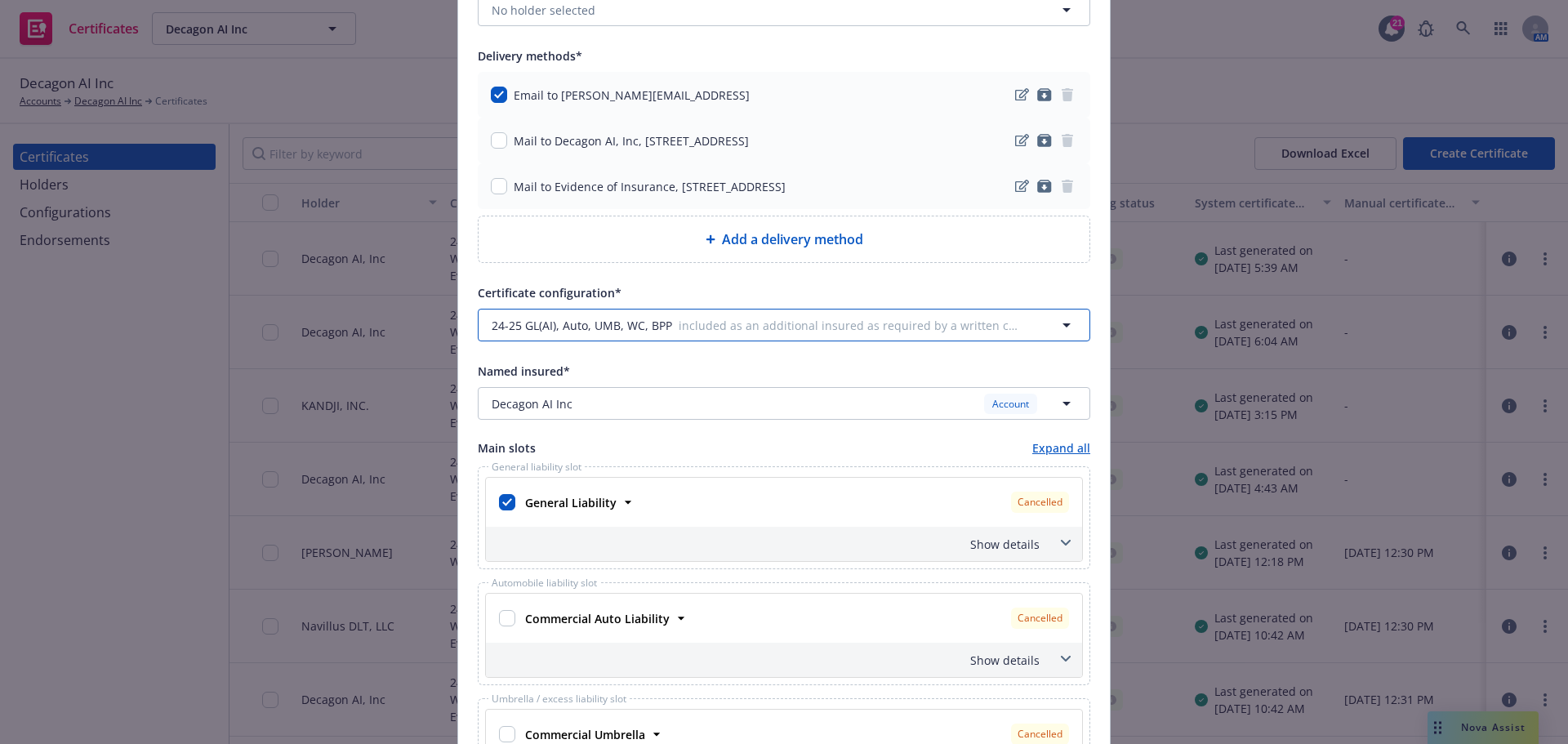
click at [753, 334] on span "included as an additional insured as required by a written contract with respec…" at bounding box center [850, 326] width 344 height 17
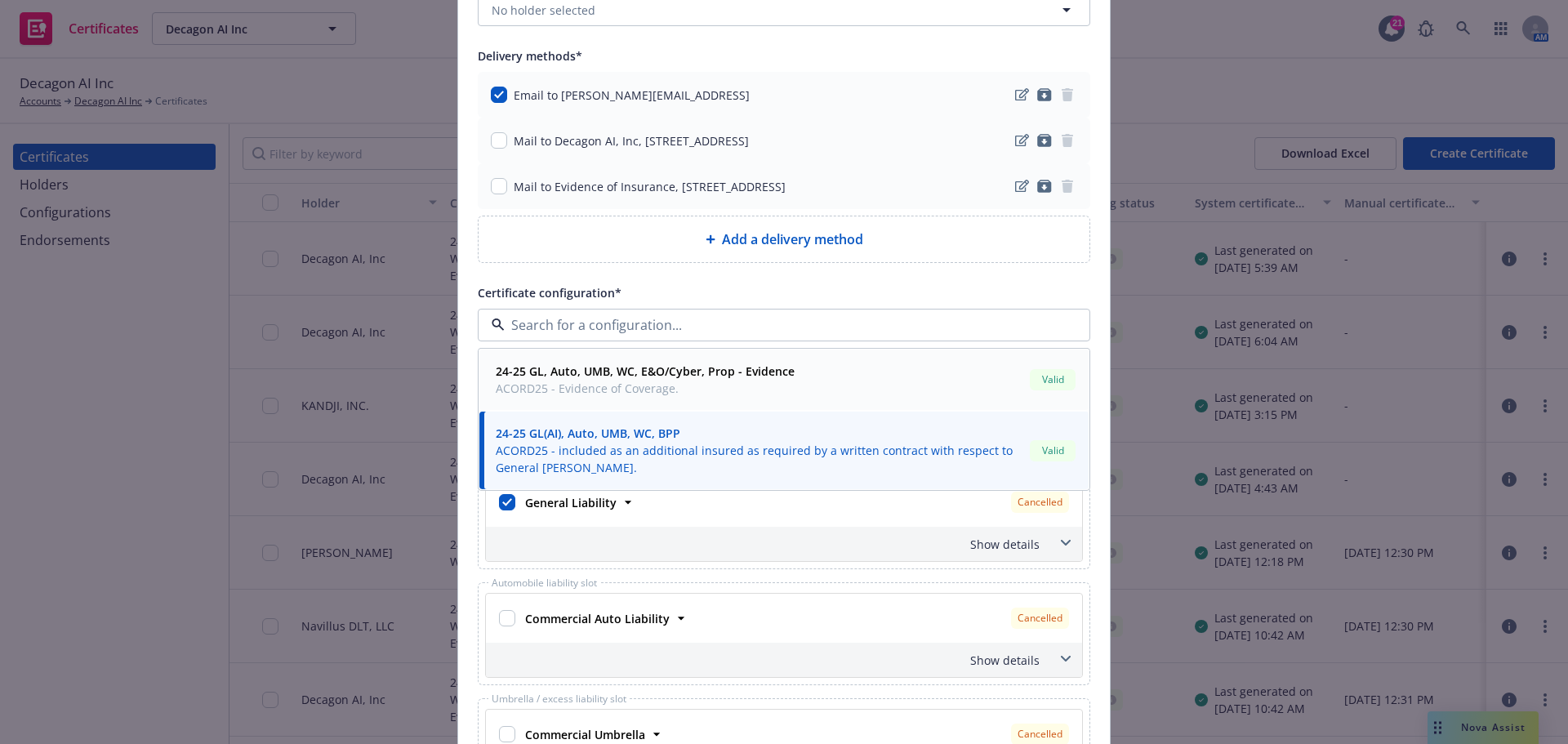
click at [716, 369] on strong "24-25 GL, Auto, UMB, WC, E&O/Cyber, Prop - Evidence" at bounding box center [645, 372] width 299 height 15
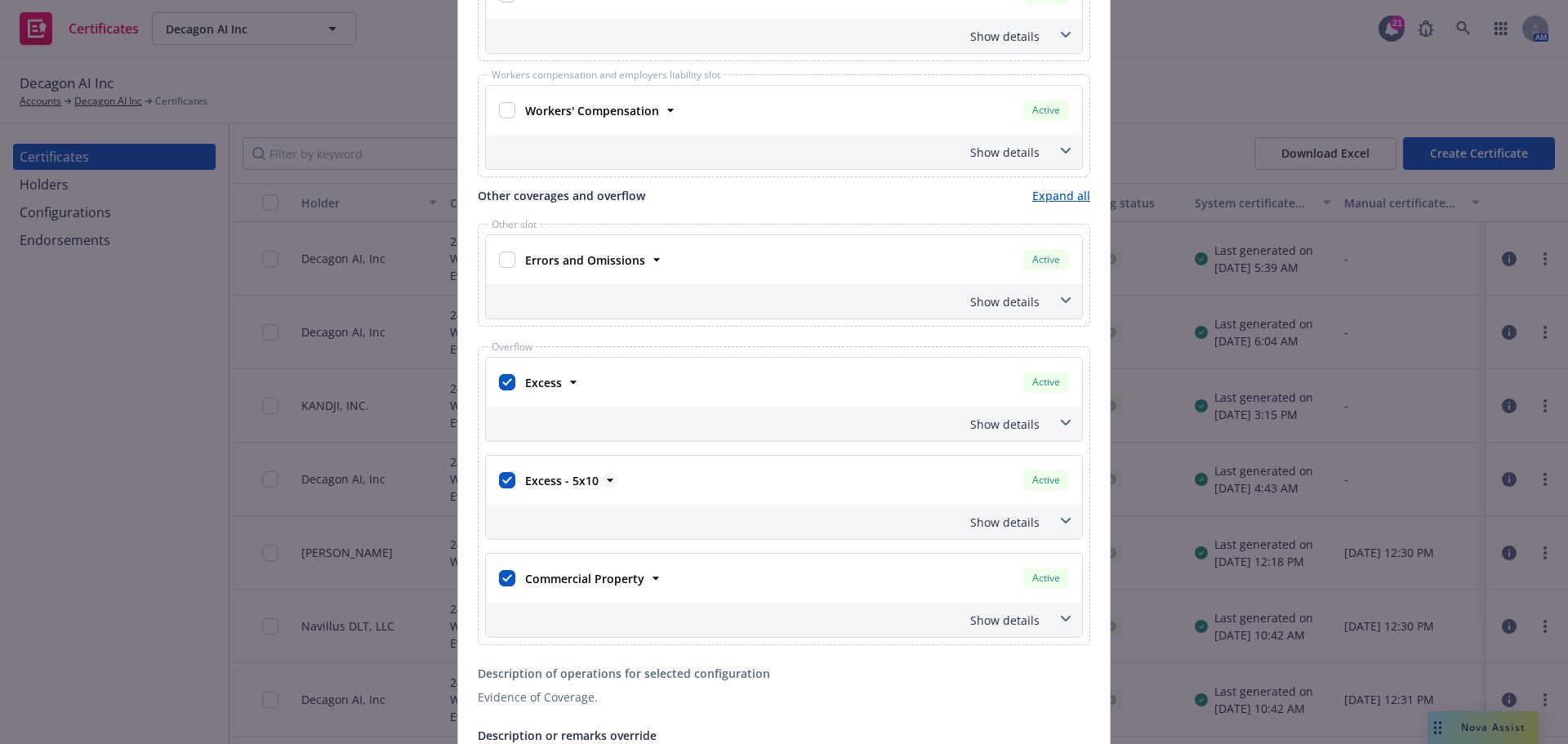
scroll to position [1062, 0]
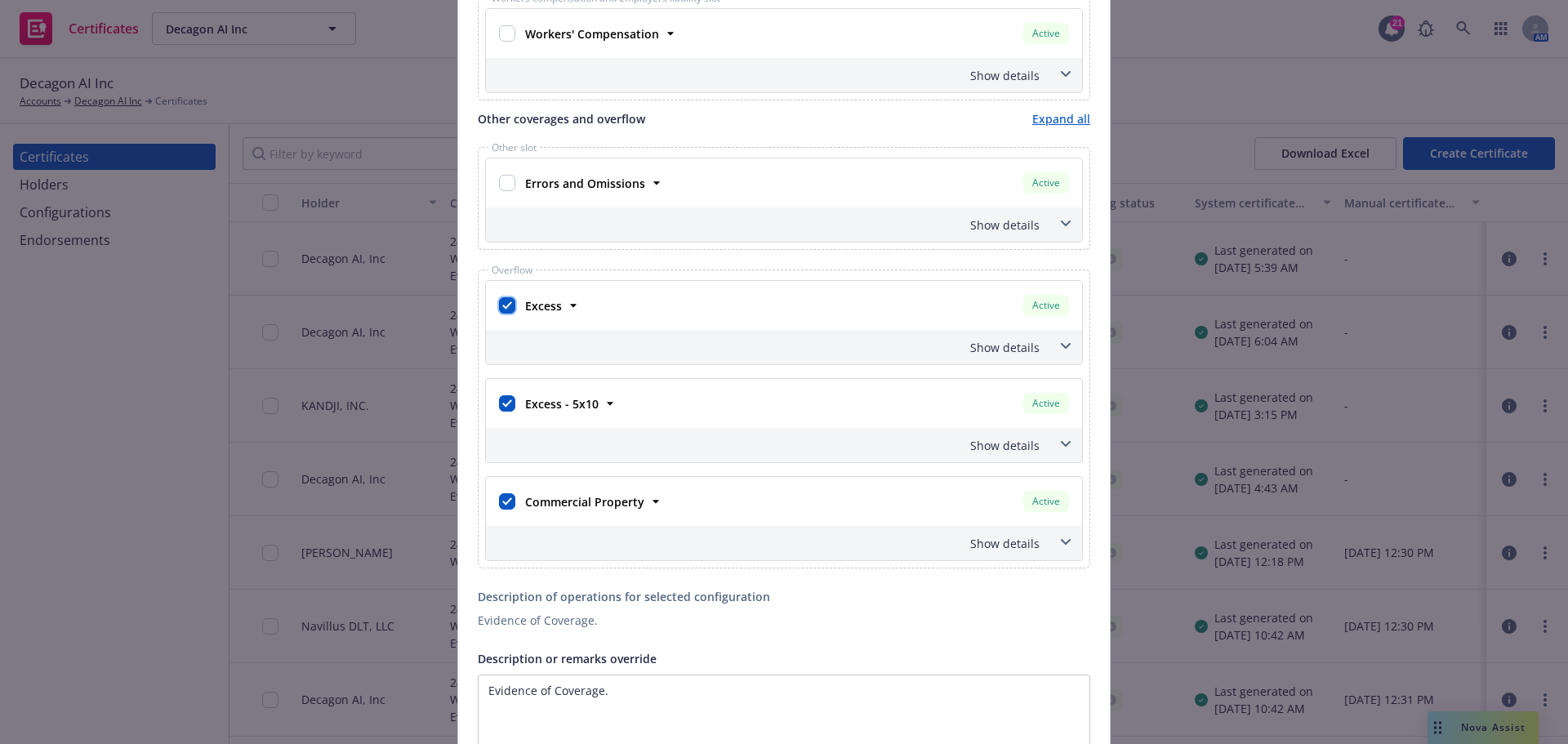
click at [507, 312] on input "checkbox" at bounding box center [506, 305] width 16 height 16
checkbox input "false"
click at [503, 393] on div at bounding box center [506, 404] width 16 height 23
click at [503, 402] on input "checkbox" at bounding box center [506, 403] width 16 height 16
checkbox input "false"
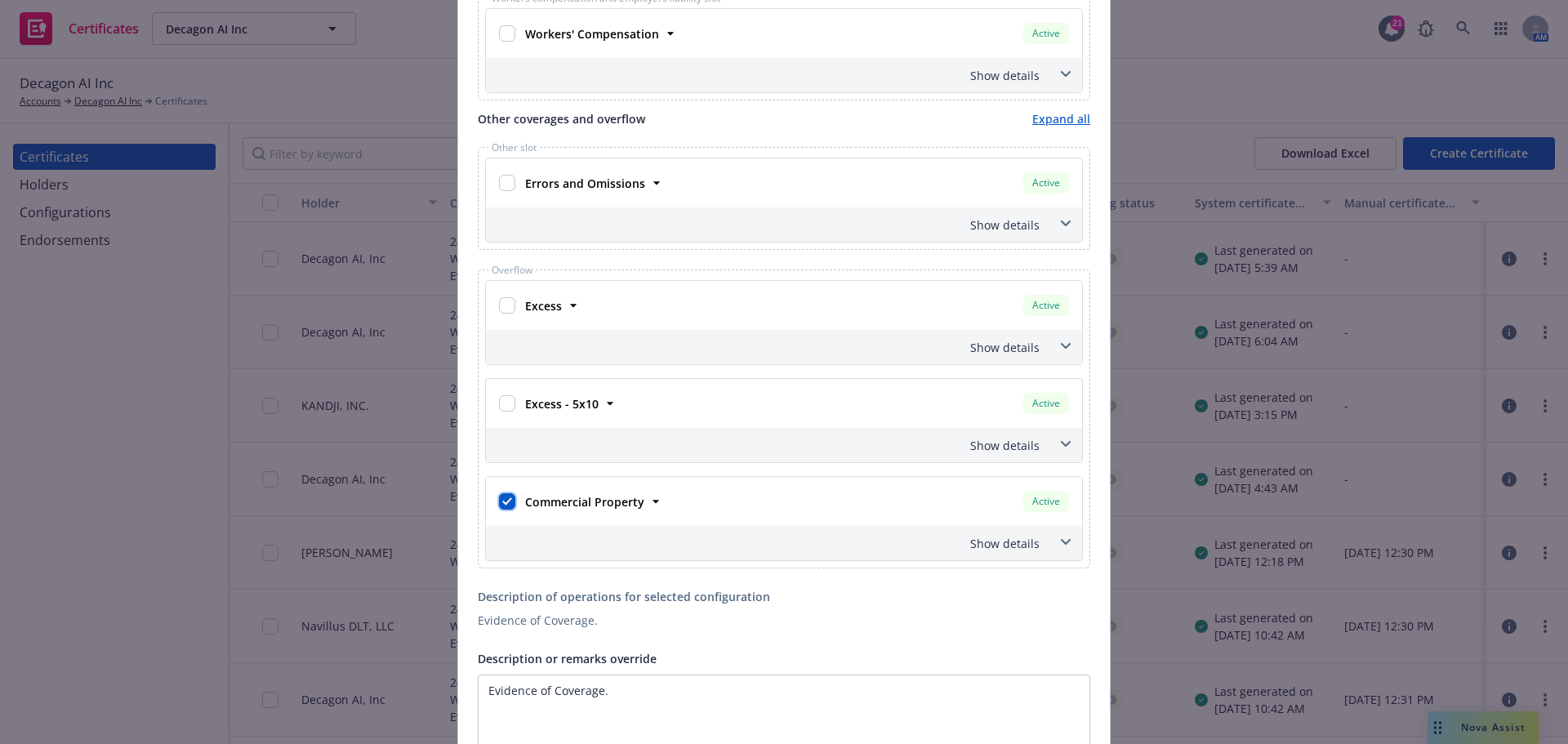
click at [501, 503] on input "checkbox" at bounding box center [506, 501] width 16 height 16
checkbox input "false"
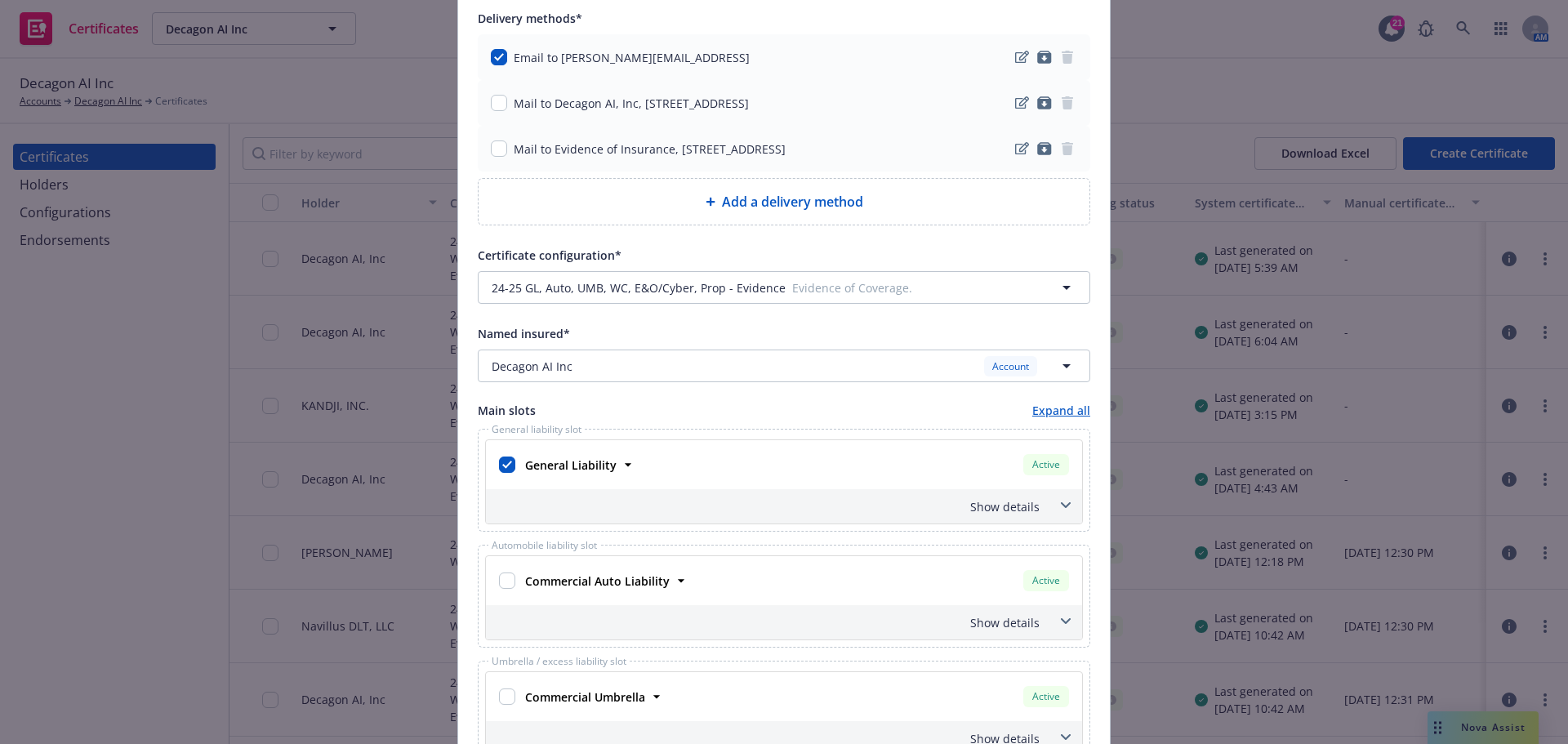
scroll to position [245, 0]
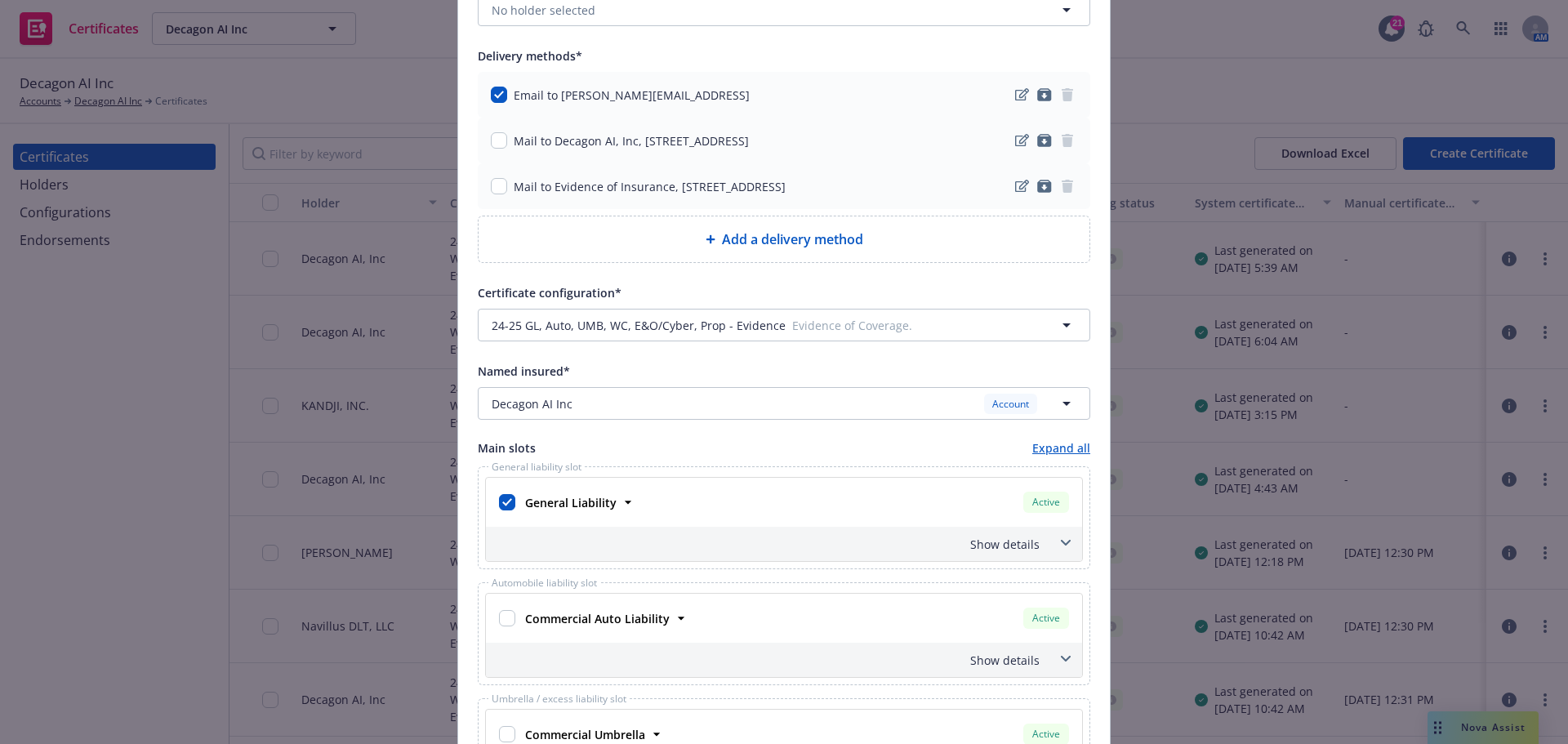
click at [1037, 540] on div "Show details" at bounding box center [784, 544] width 596 height 34
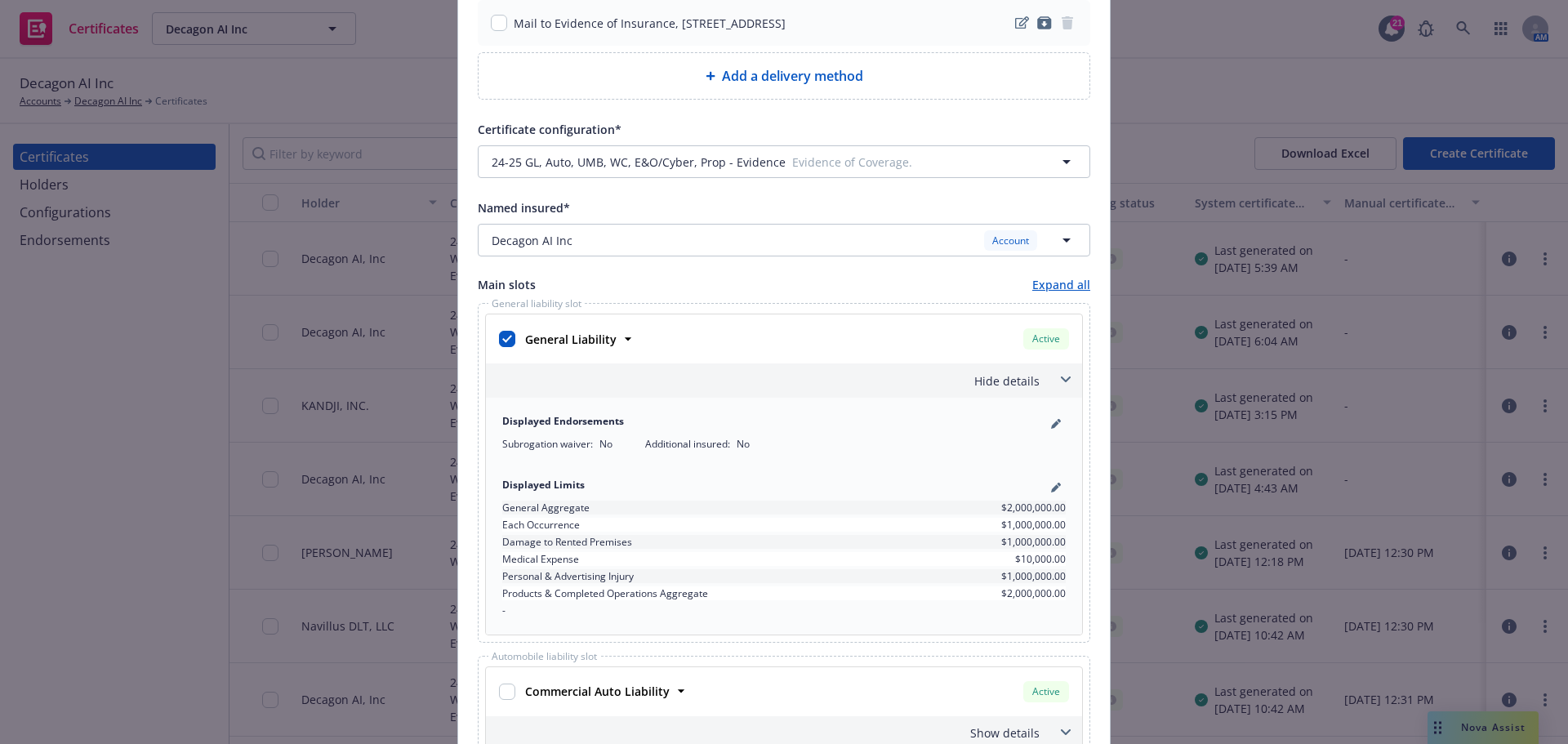
scroll to position [327, 0]
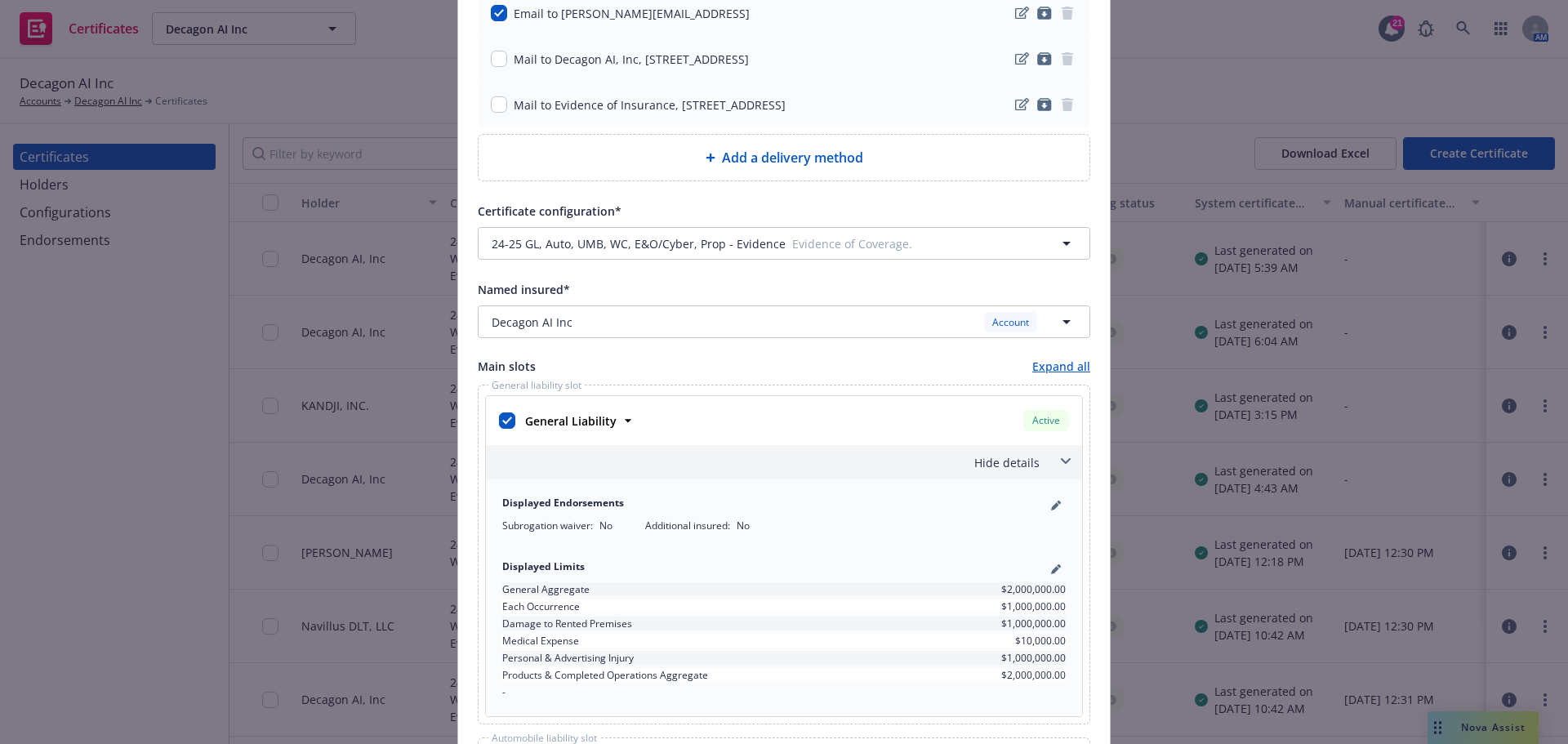
click at [1061, 464] on icon at bounding box center [1066, 461] width 9 height 7
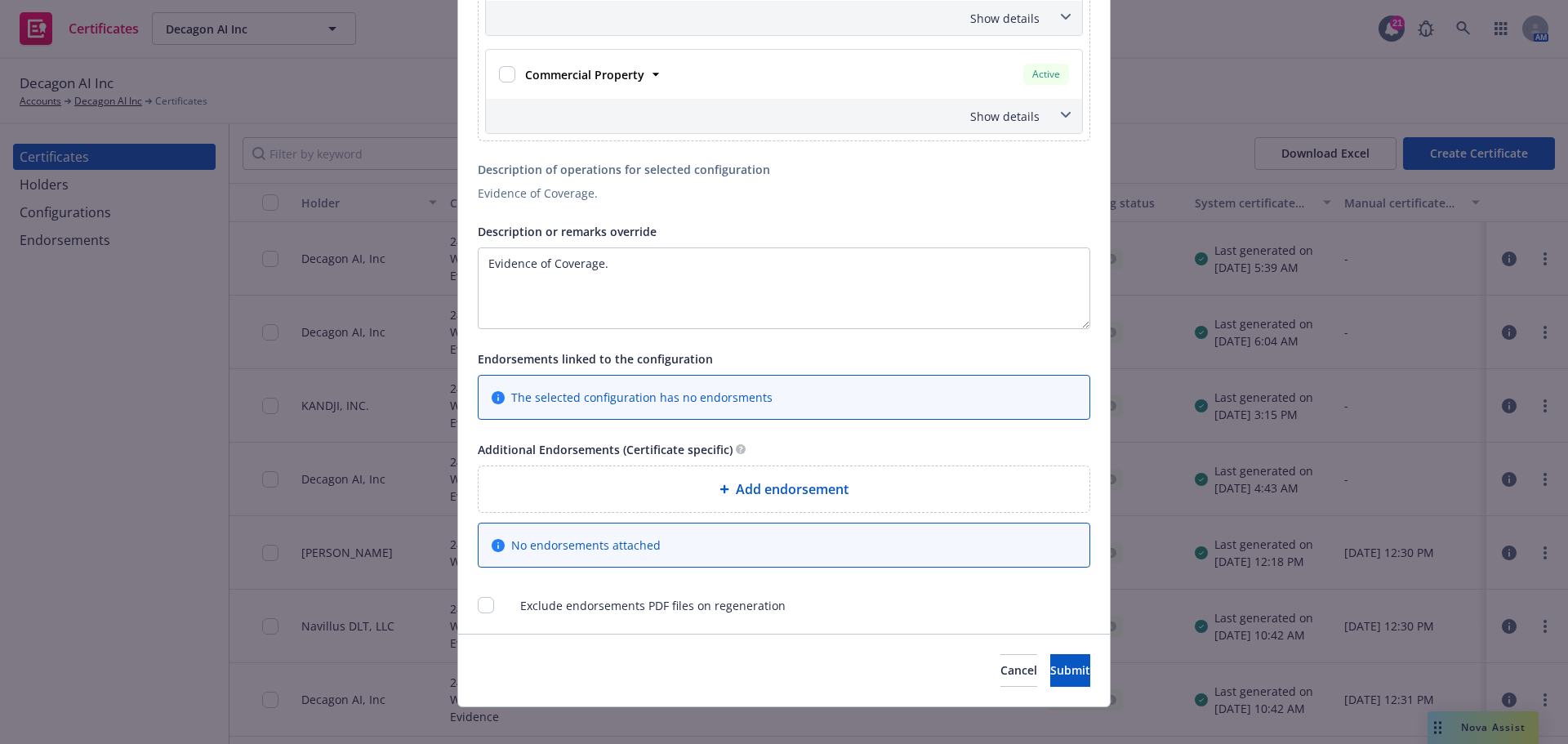
scroll to position [1504, 0]
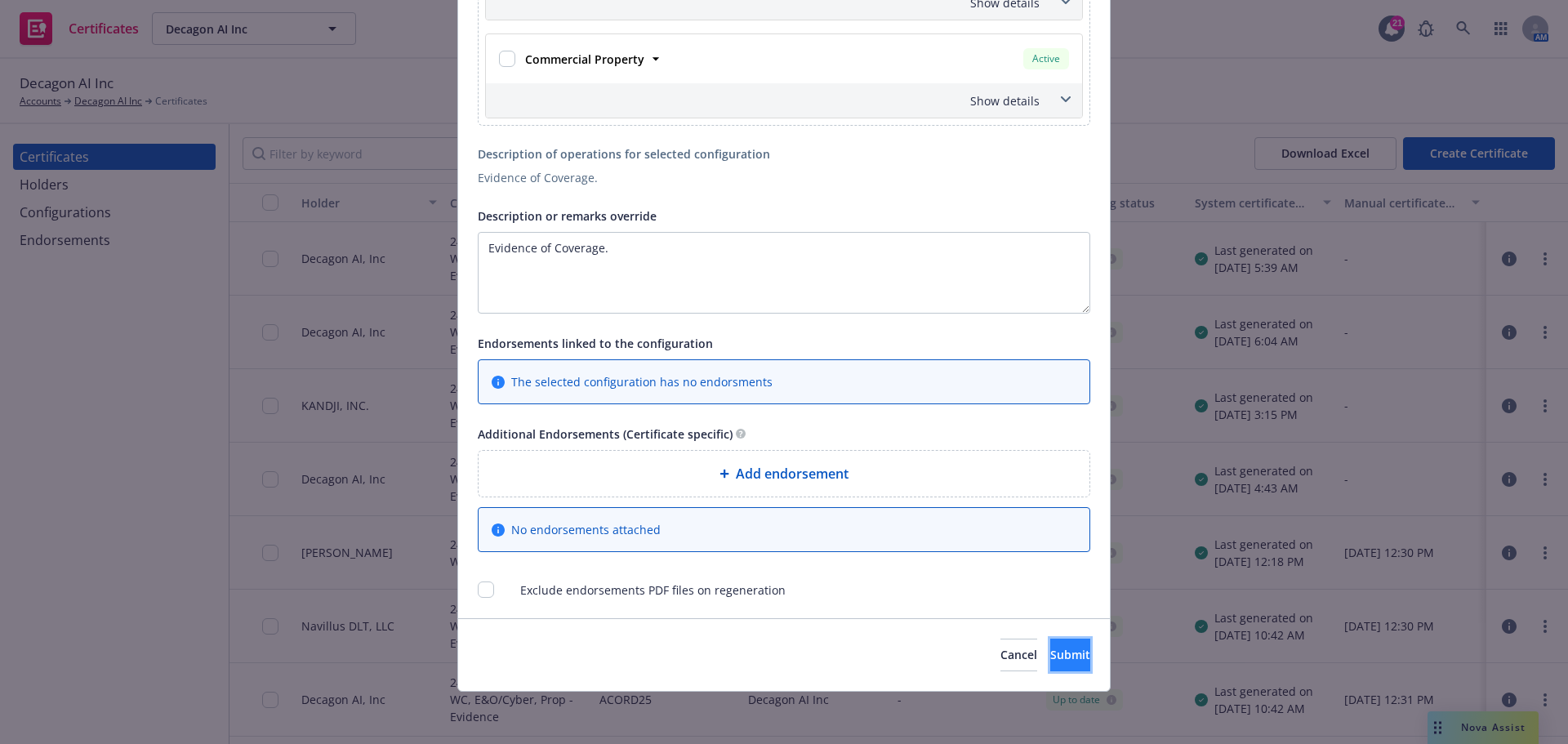
click at [1054, 669] on button "Submit" at bounding box center [1070, 655] width 40 height 32
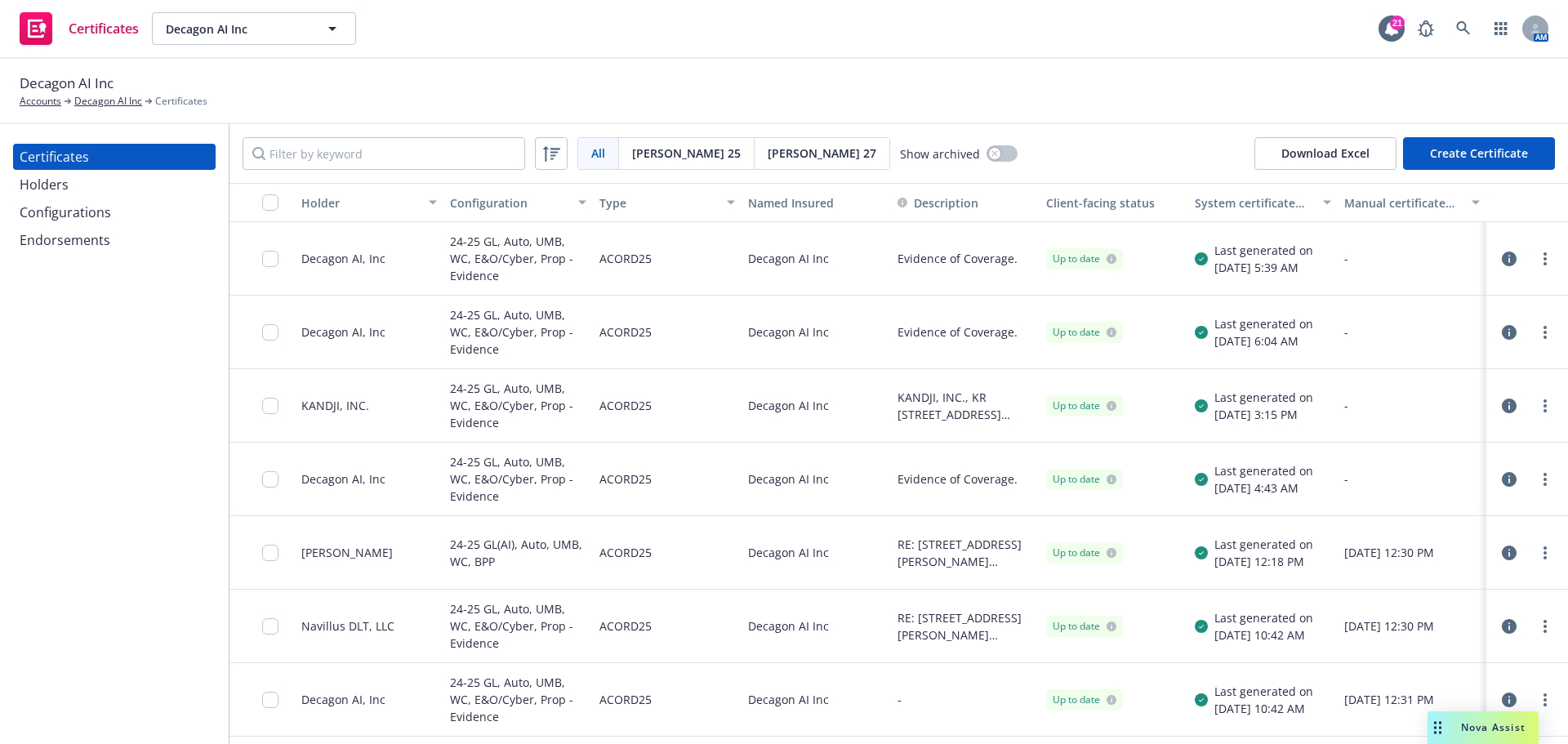
click at [1502, 252] on icon "button" at bounding box center [1508, 258] width 14 height 14
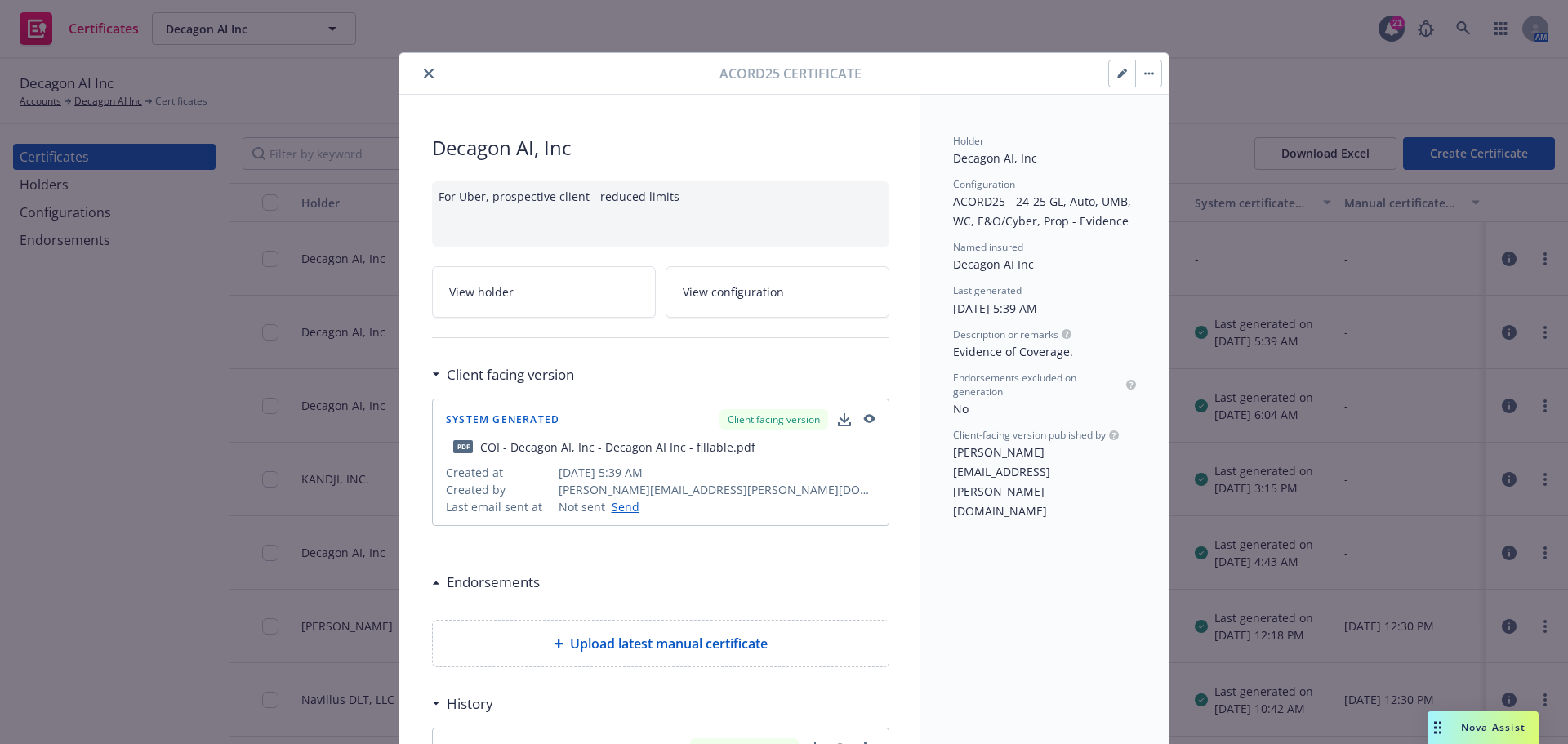
click at [695, 212] on div "For Uber, prospective client - reduced limits" at bounding box center [660, 214] width 457 height 66
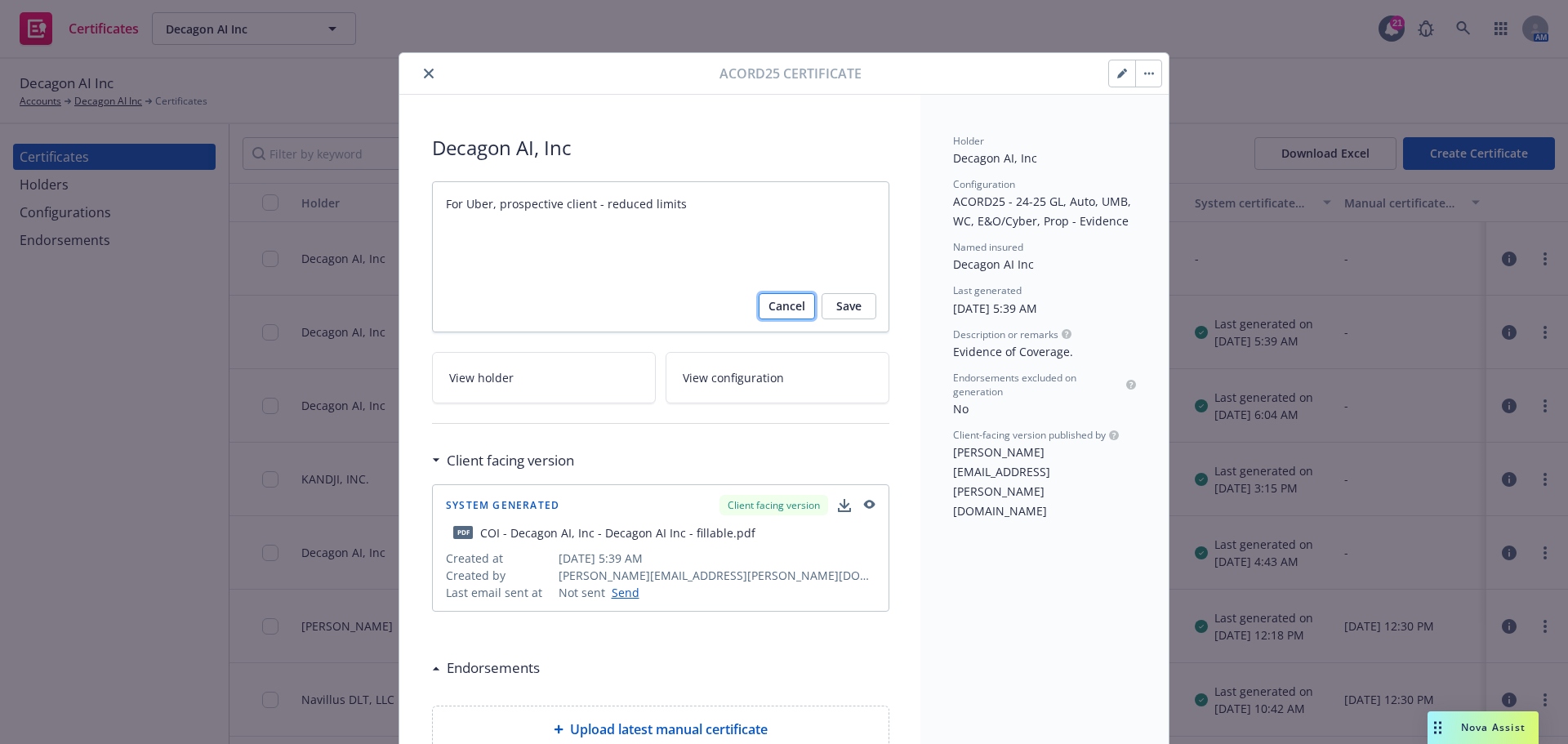
click at [768, 312] on span "Cancel" at bounding box center [786, 307] width 37 height 27
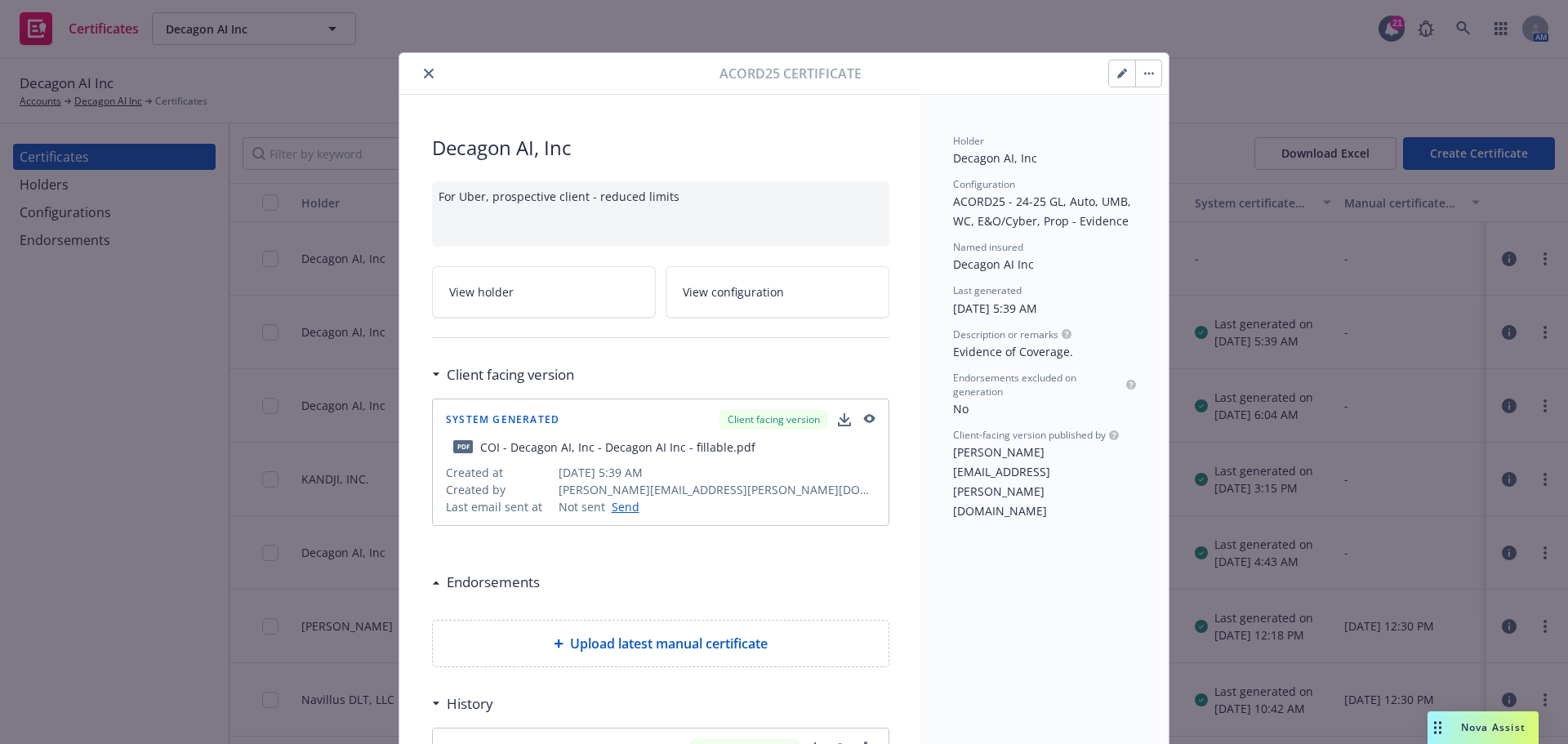
click at [425, 79] on button "close" at bounding box center [428, 73] width 20 height 20
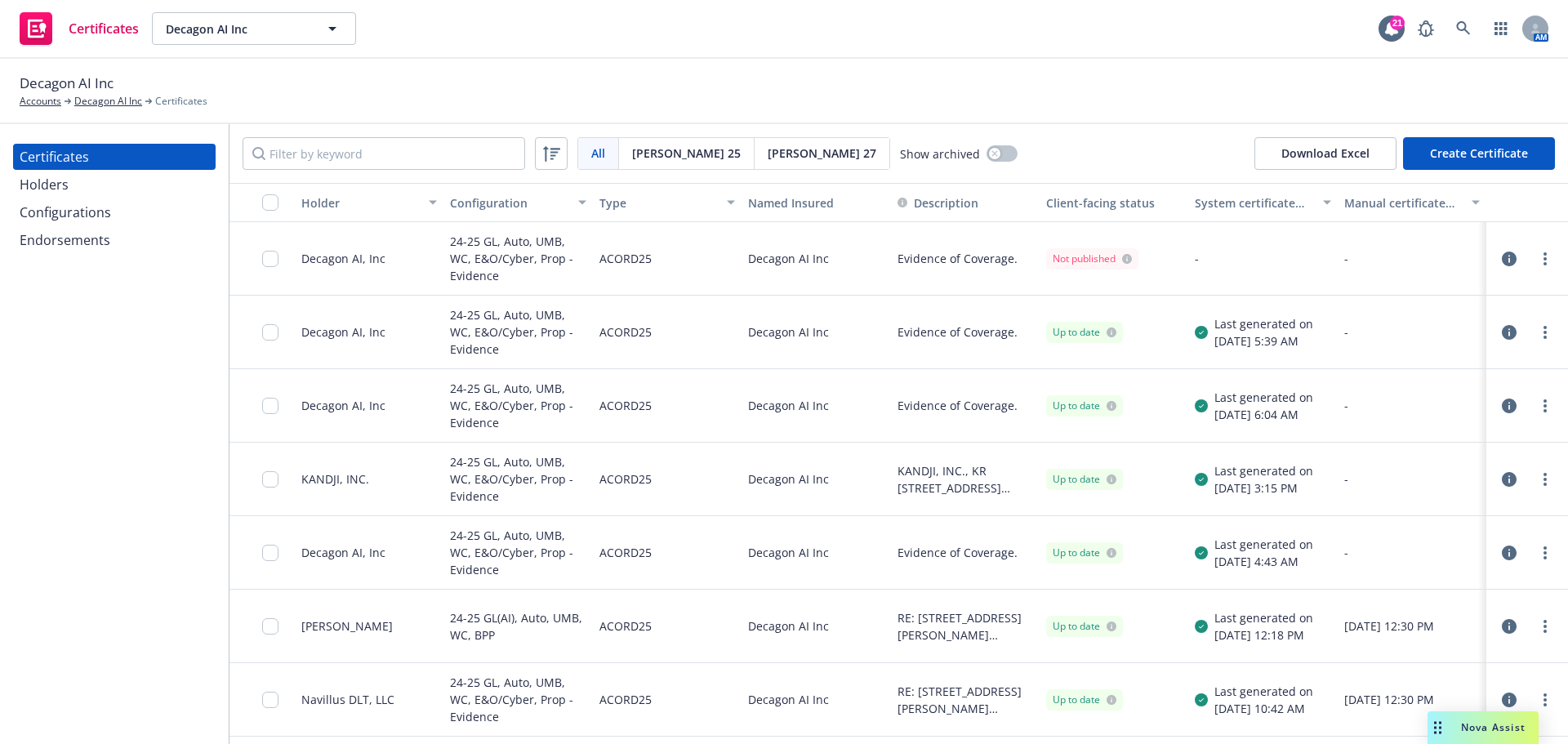
drag, startPoint x: 1479, startPoint y: 262, endPoint x: 1490, endPoint y: 263, distance: 11.0
click at [1487, 263] on div at bounding box center [1527, 258] width 82 height 73
click at [1502, 263] on icon "button" at bounding box center [1508, 258] width 14 height 14
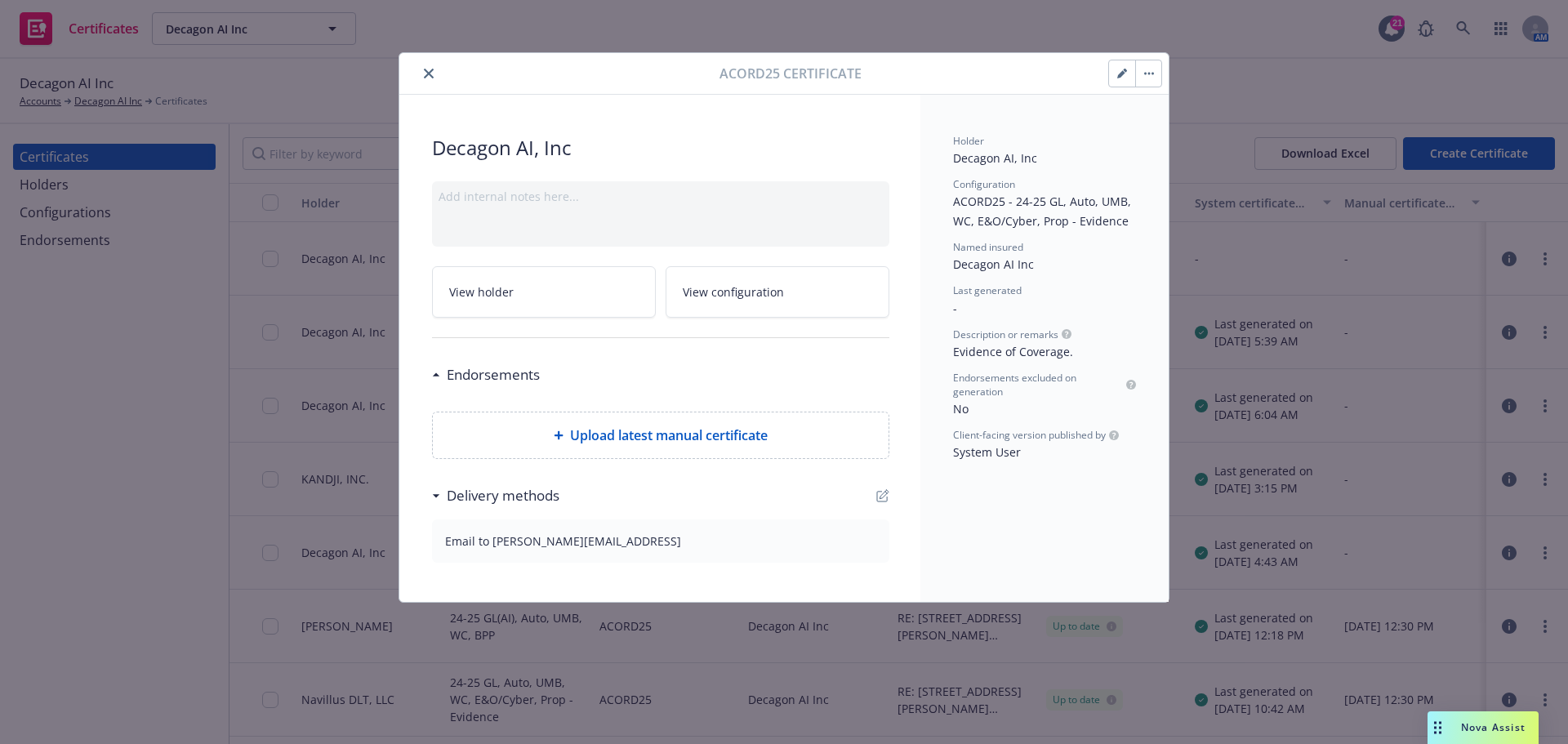
click at [684, 205] on div "Add internal notes here..." at bounding box center [660, 214] width 457 height 66
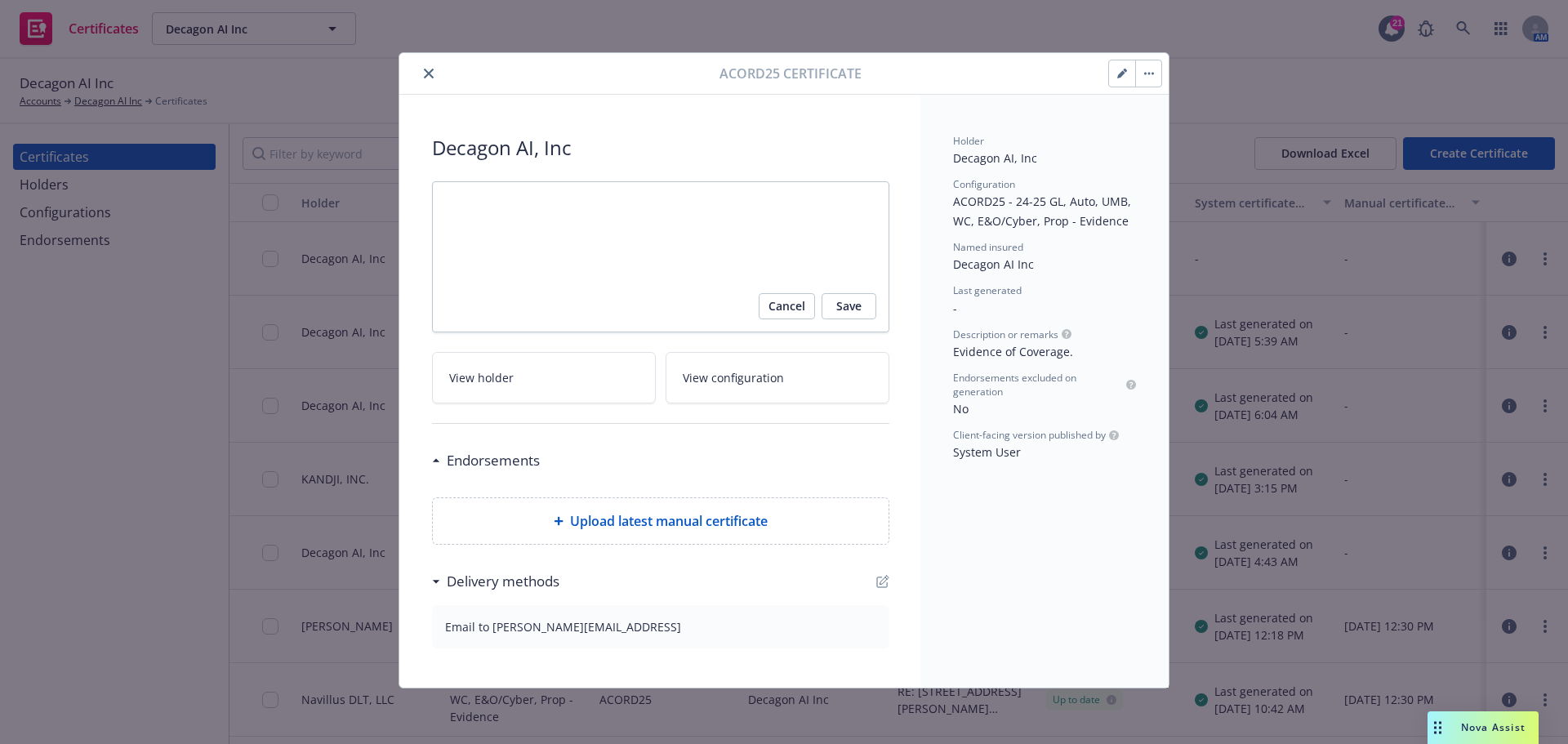
type textarea "x"
type textarea "G"
type textarea "x"
type textarea "GL"
type textarea "x"
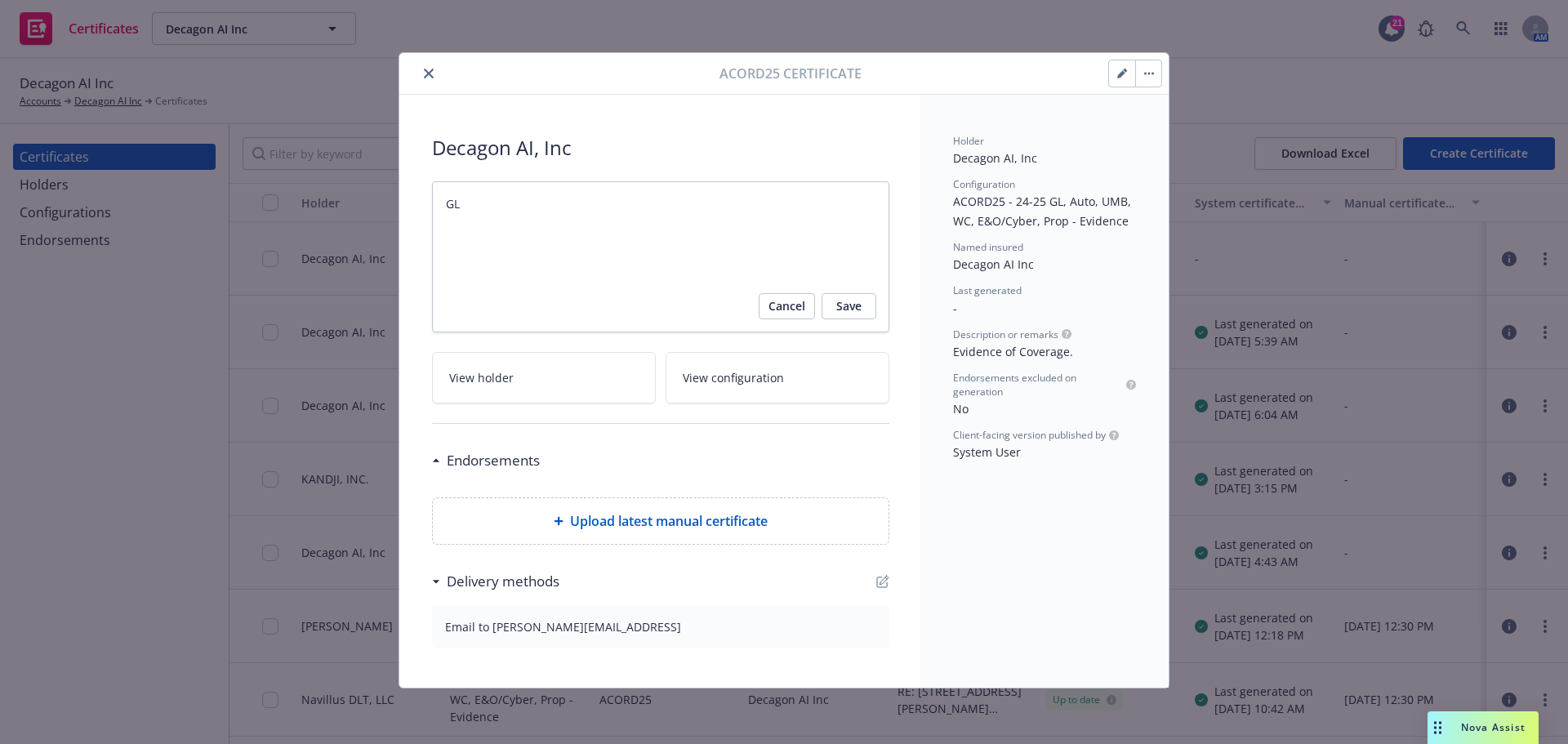
type textarea "GL"
type textarea "x"
type textarea "GL O"
type textarea "x"
type textarea "GL On"
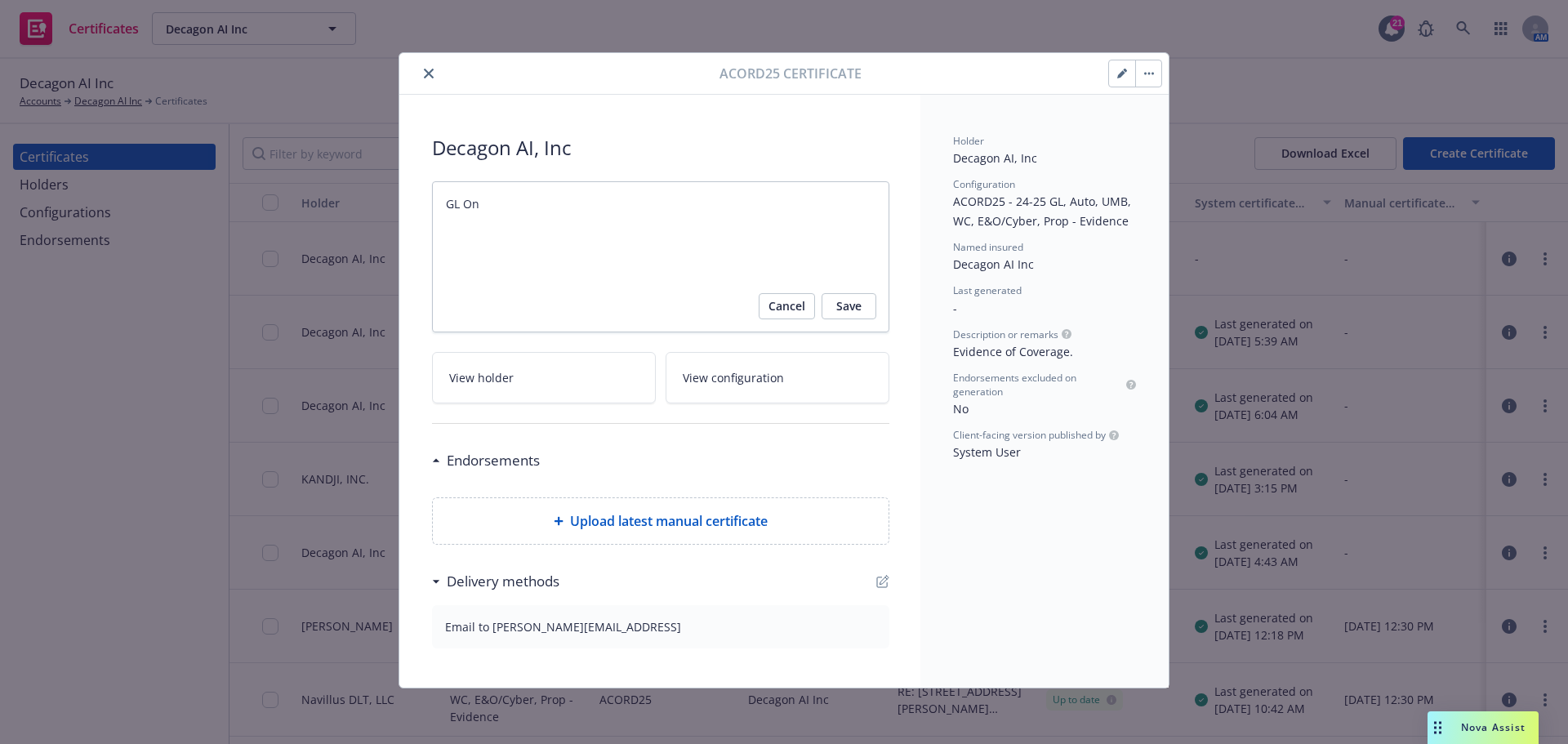
type textarea "x"
type textarea "GL Onl"
type textarea "x"
type textarea "GL Only"
click at [837, 306] on span "Save" at bounding box center [848, 307] width 26 height 27
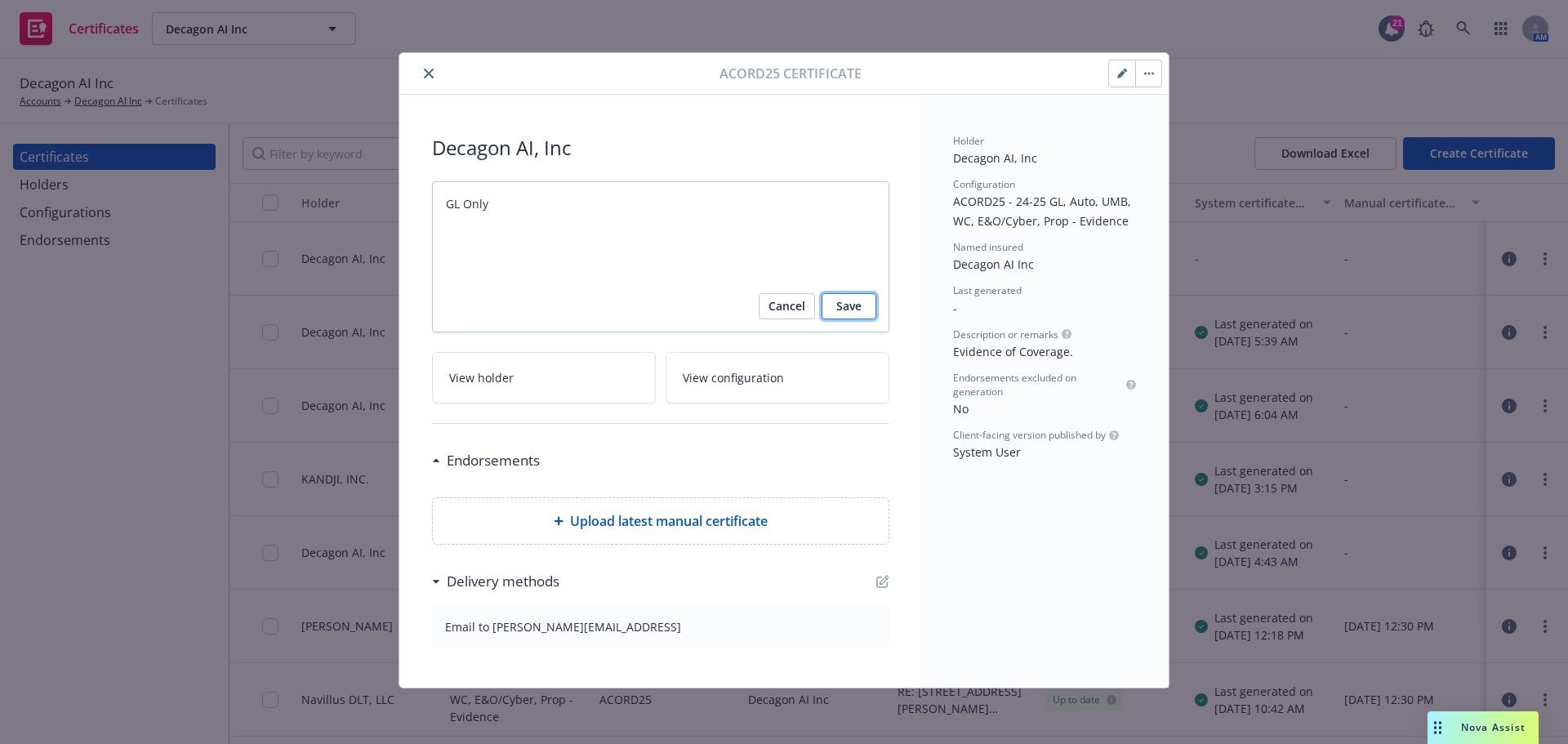
type textarea "x"
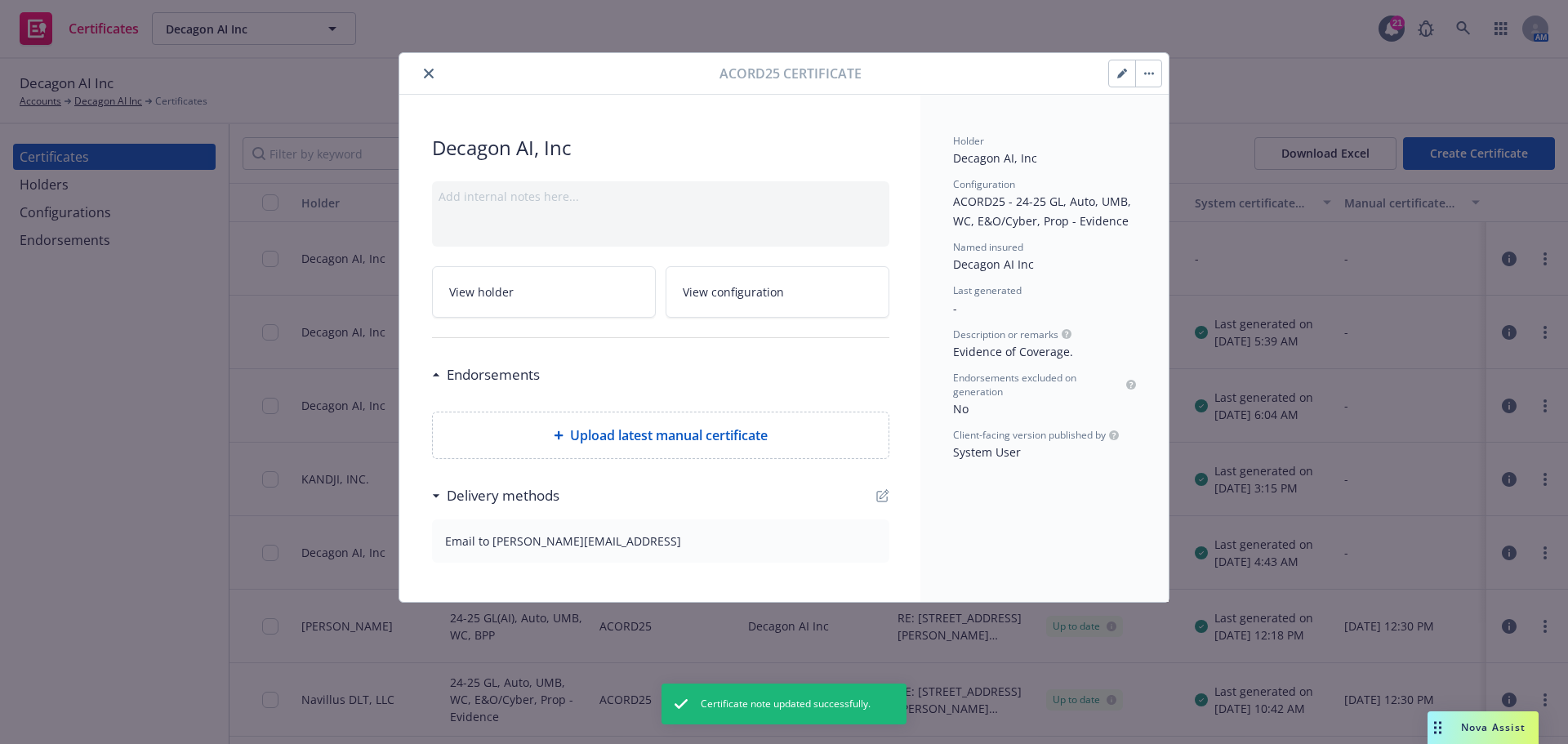
click at [437, 71] on button "close" at bounding box center [428, 73] width 20 height 20
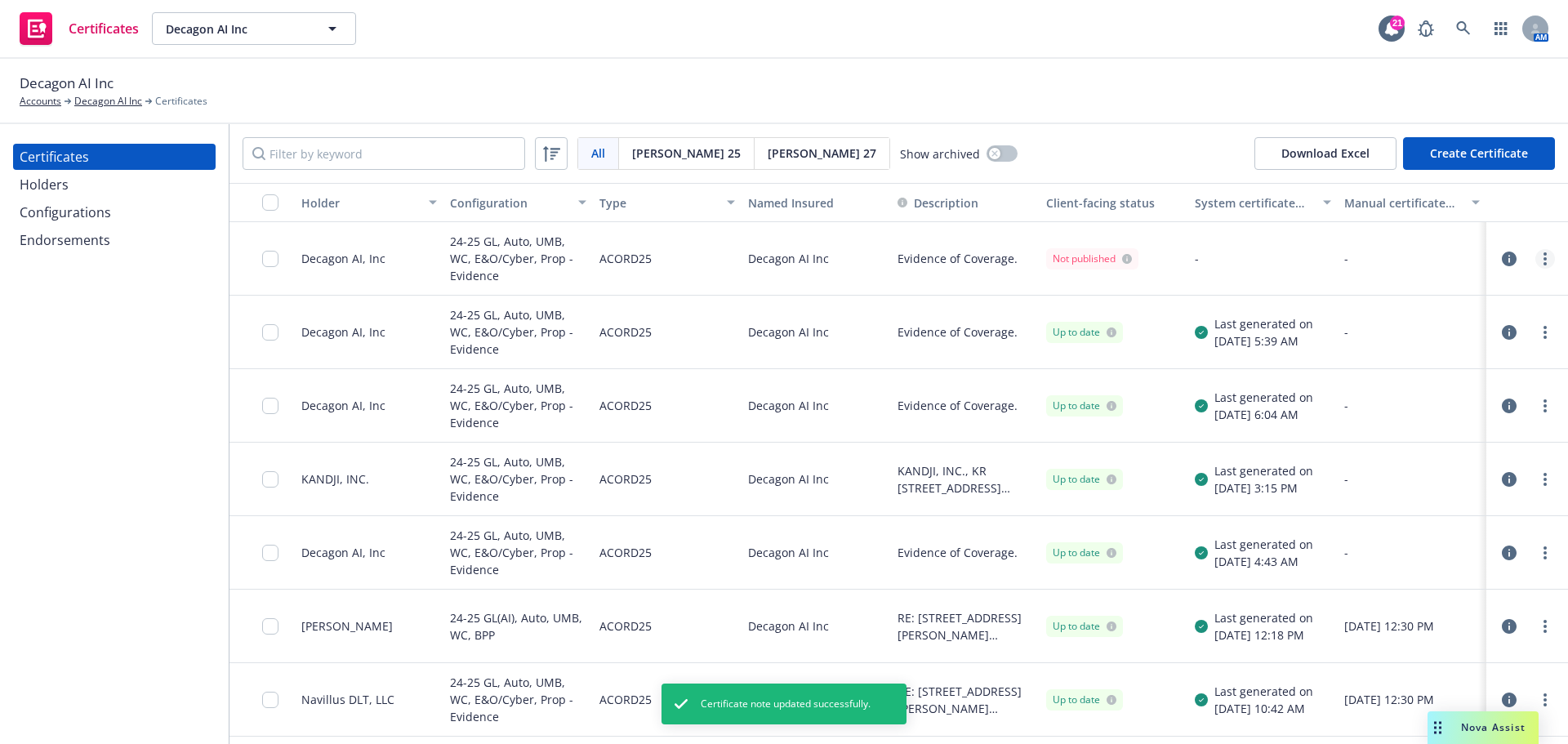
click at [1535, 263] on link "more" at bounding box center [1544, 258] width 20 height 20
click at [1426, 366] on link "Regenerate" at bounding box center [1410, 357] width 261 height 32
click at [282, 259] on div at bounding box center [275, 258] width 27 height 53
click at [268, 258] on input "checkbox" at bounding box center [270, 258] width 16 height 16
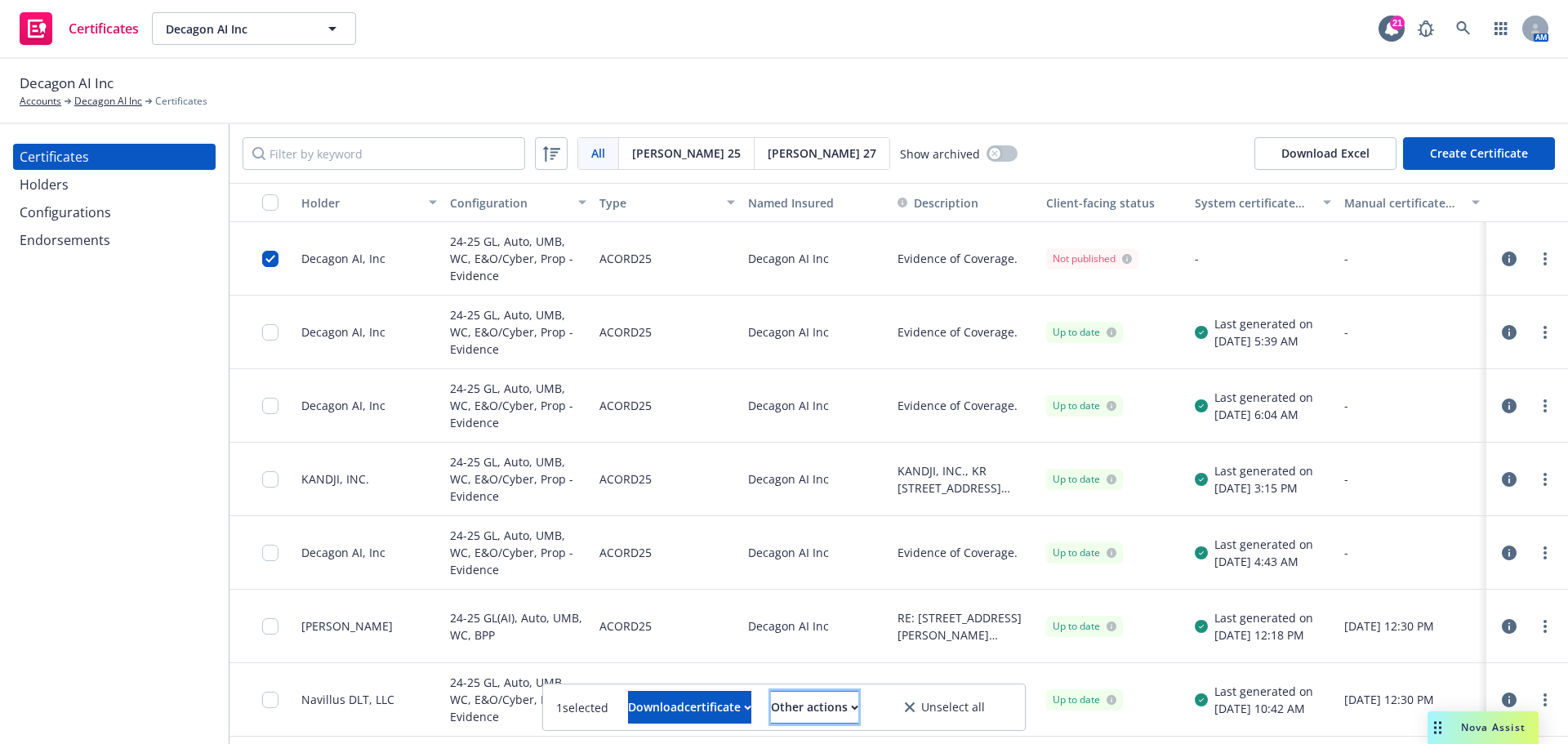
click at [811, 713] on div "Other actions" at bounding box center [815, 707] width 87 height 31
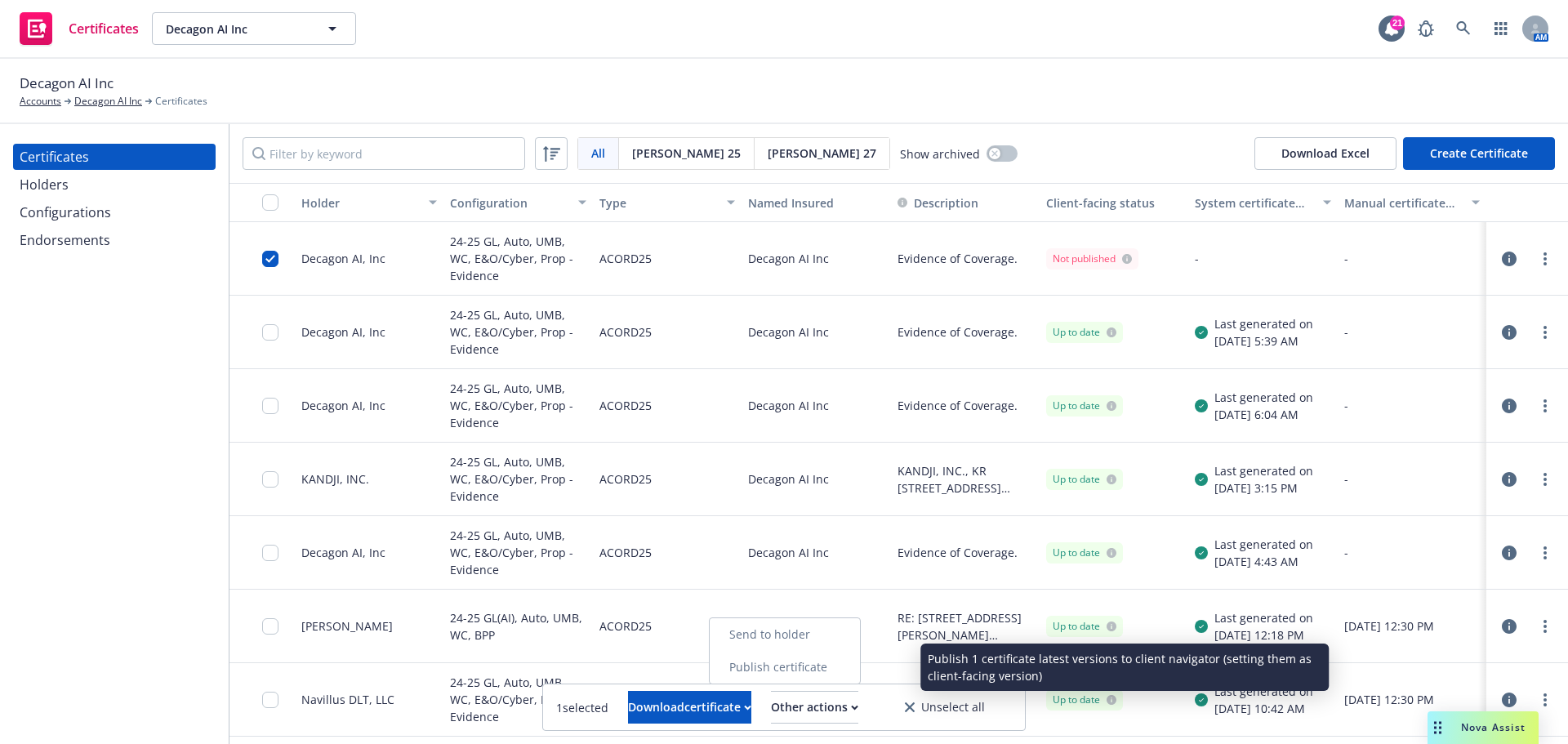
click at [827, 674] on link "Publish certificate" at bounding box center [784, 667] width 150 height 32
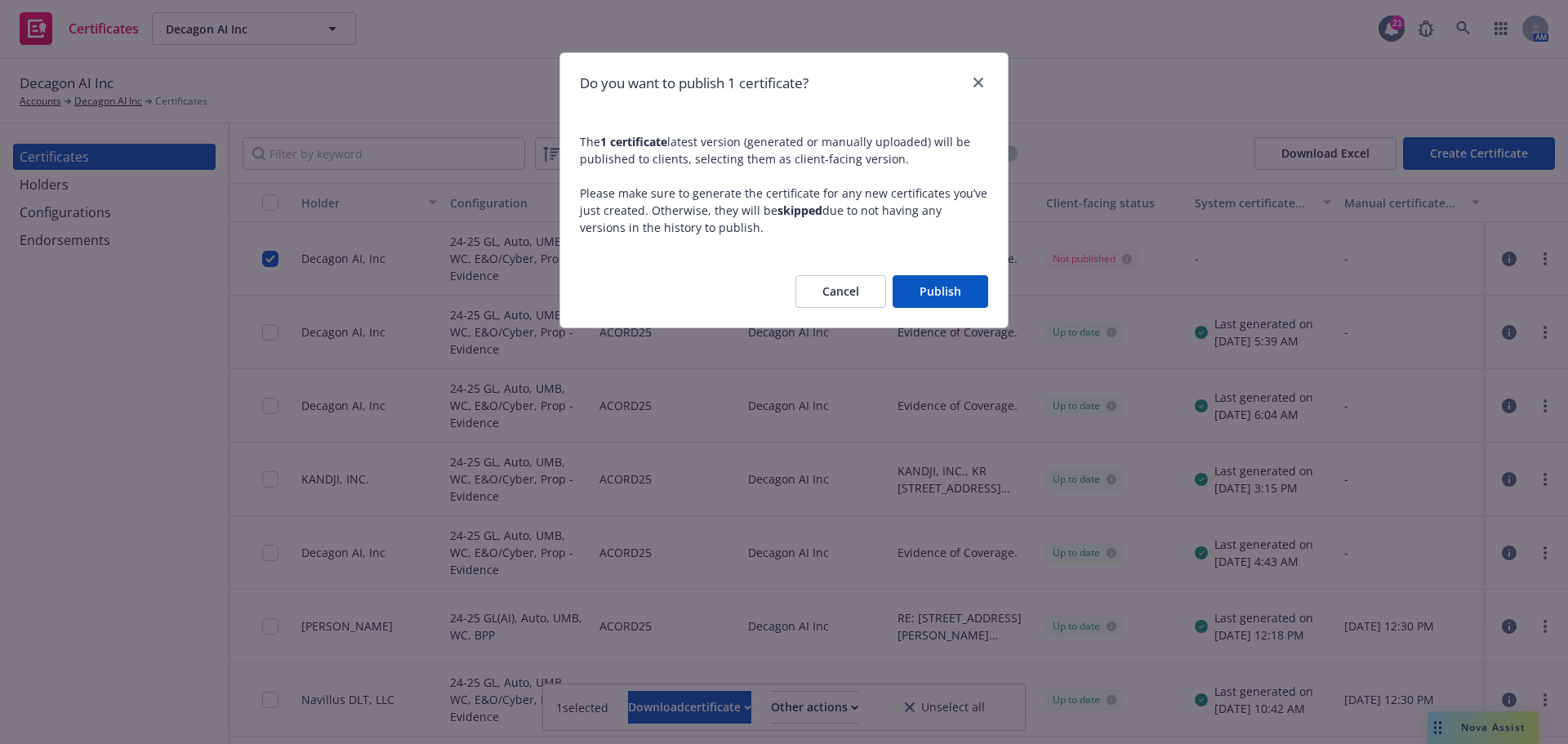
click at [952, 302] on button "Publish" at bounding box center [940, 292] width 96 height 32
